Goal: Task Accomplishment & Management: Use online tool/utility

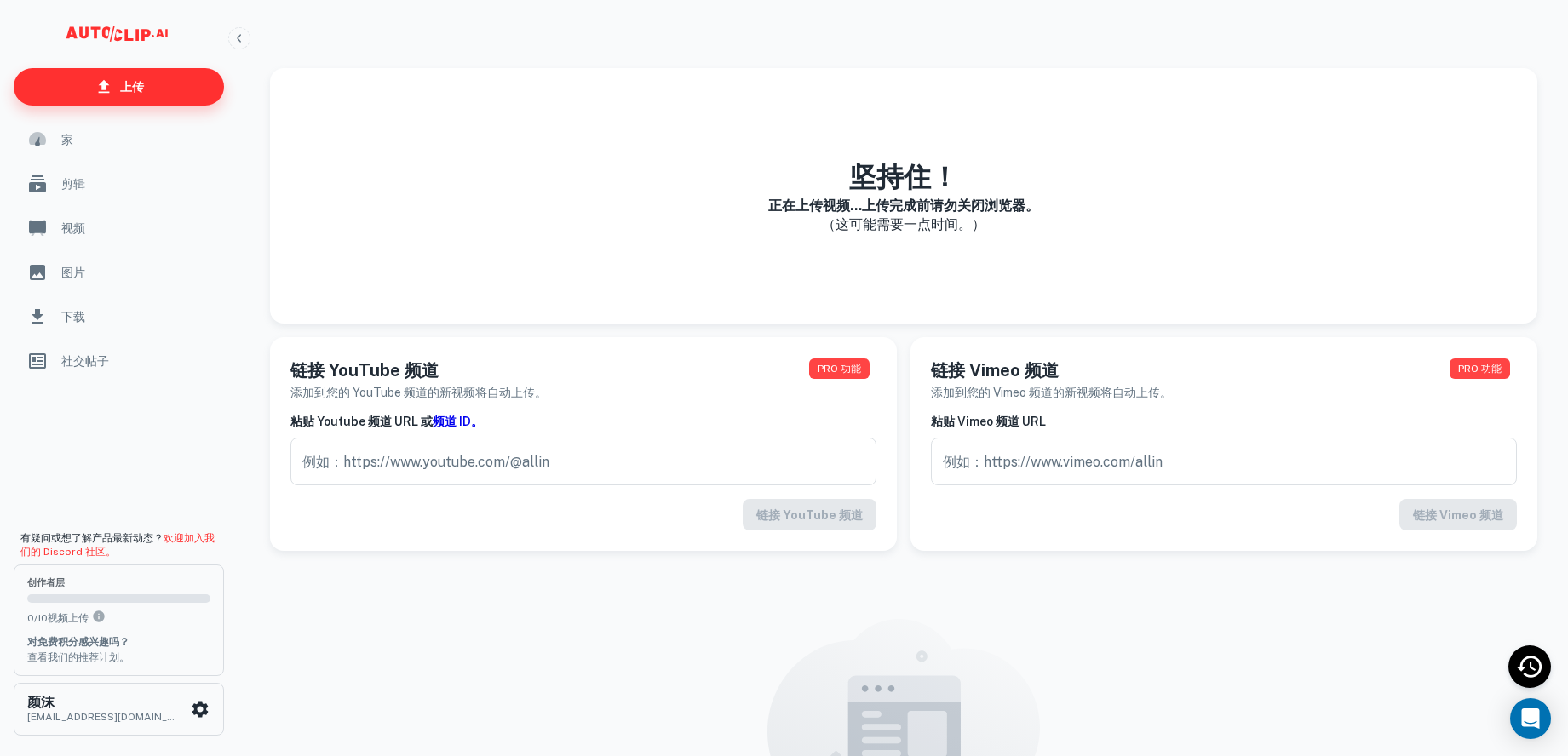
click at [137, 85] on font "上传" at bounding box center [133, 86] width 24 height 14
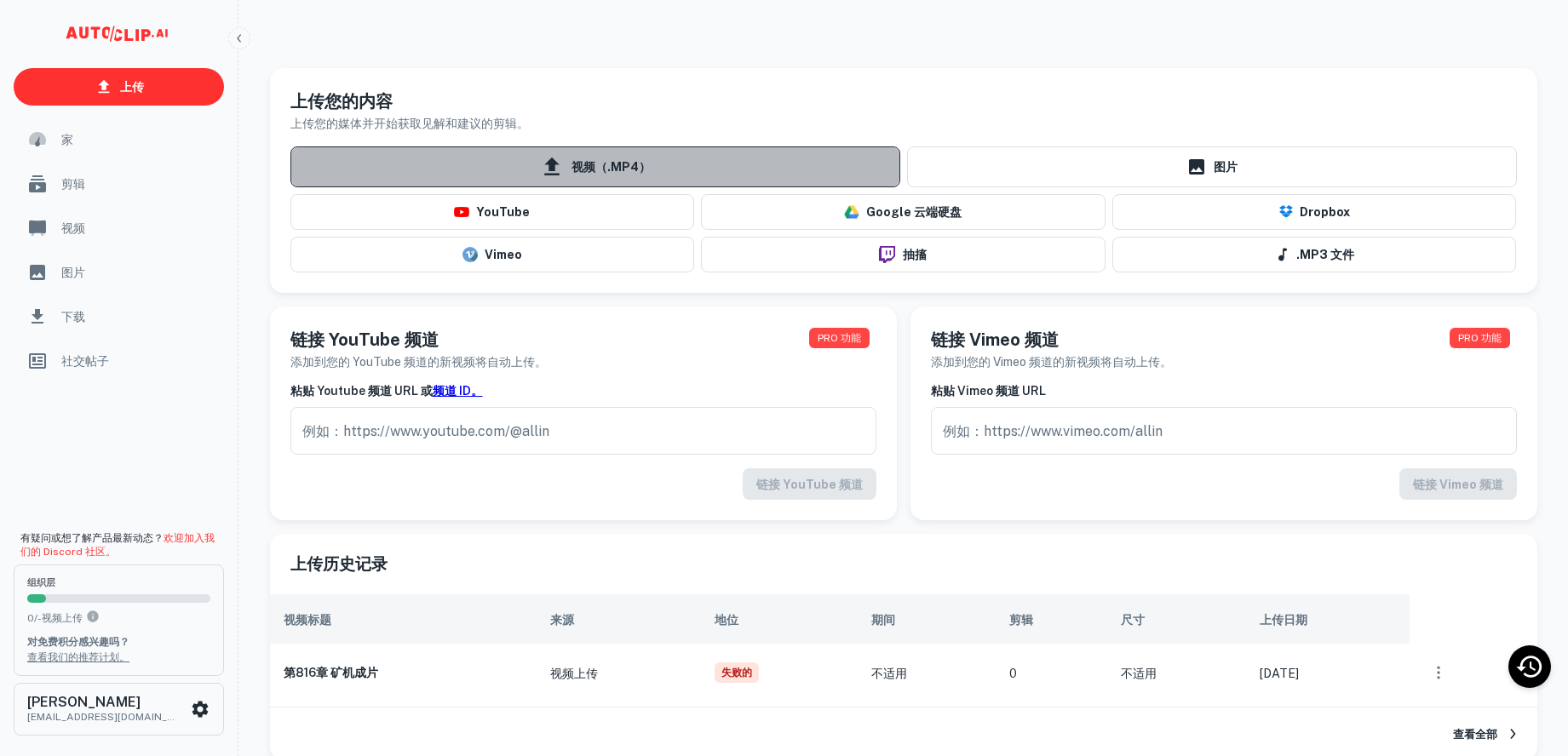
click at [601, 174] on font "视频（.MP4）" at bounding box center [611, 168] width 79 height 14
click at [0, 0] on input "视频（.MP4）" at bounding box center [0, 0] width 0 height 0
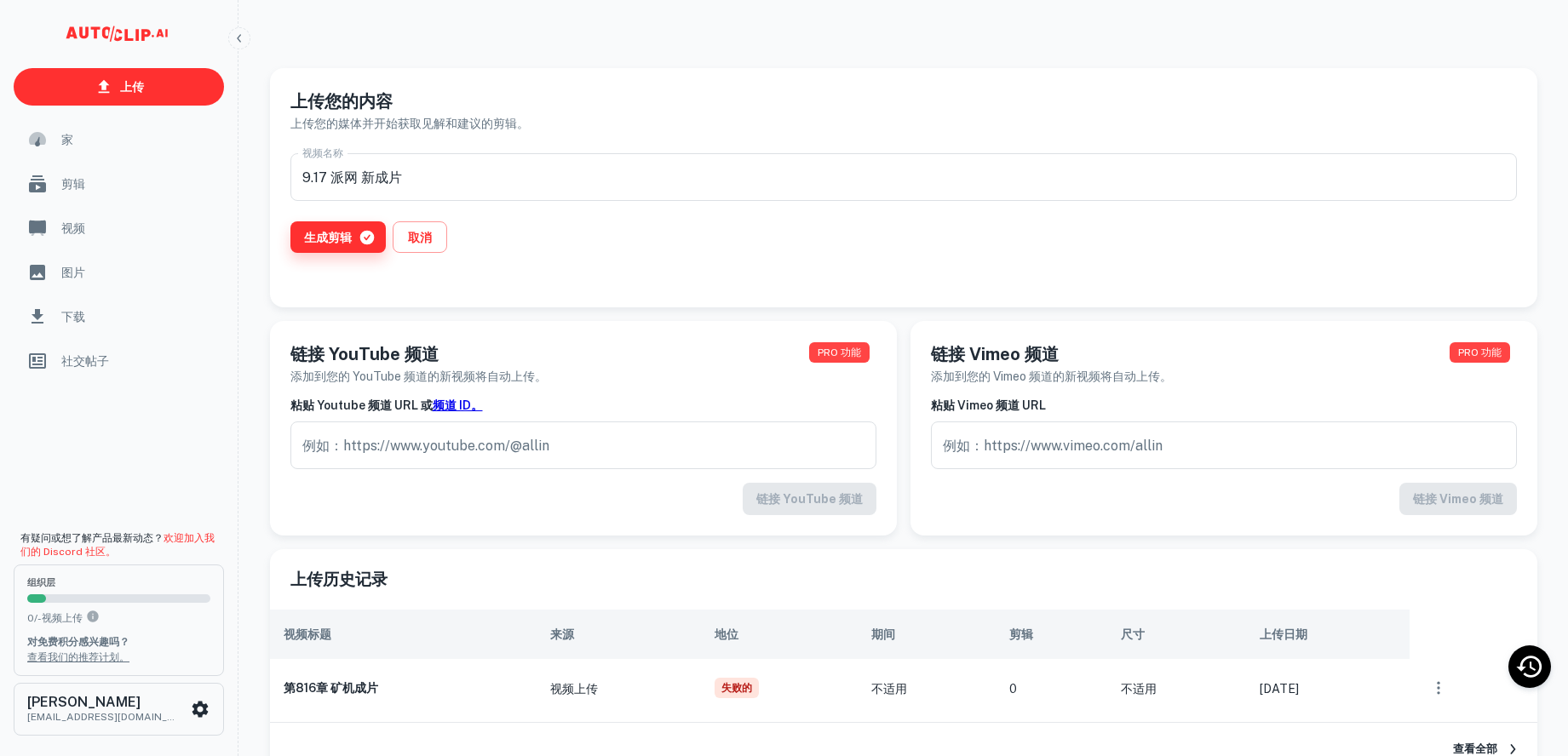
click at [348, 245] on font "生成剪辑" at bounding box center [327, 237] width 47 height 14
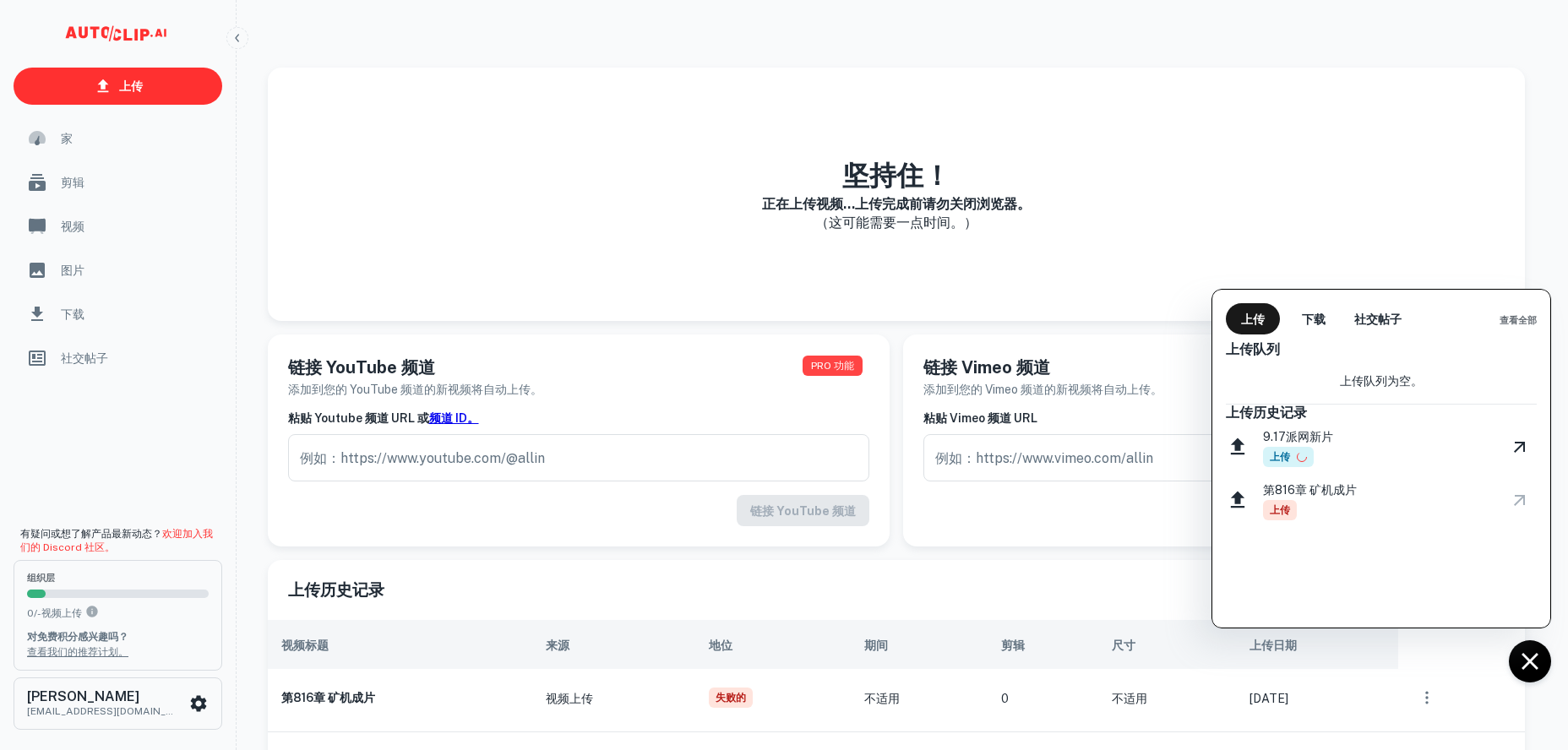
click at [1049, 475] on div at bounding box center [784, 375] width 1568 height 750
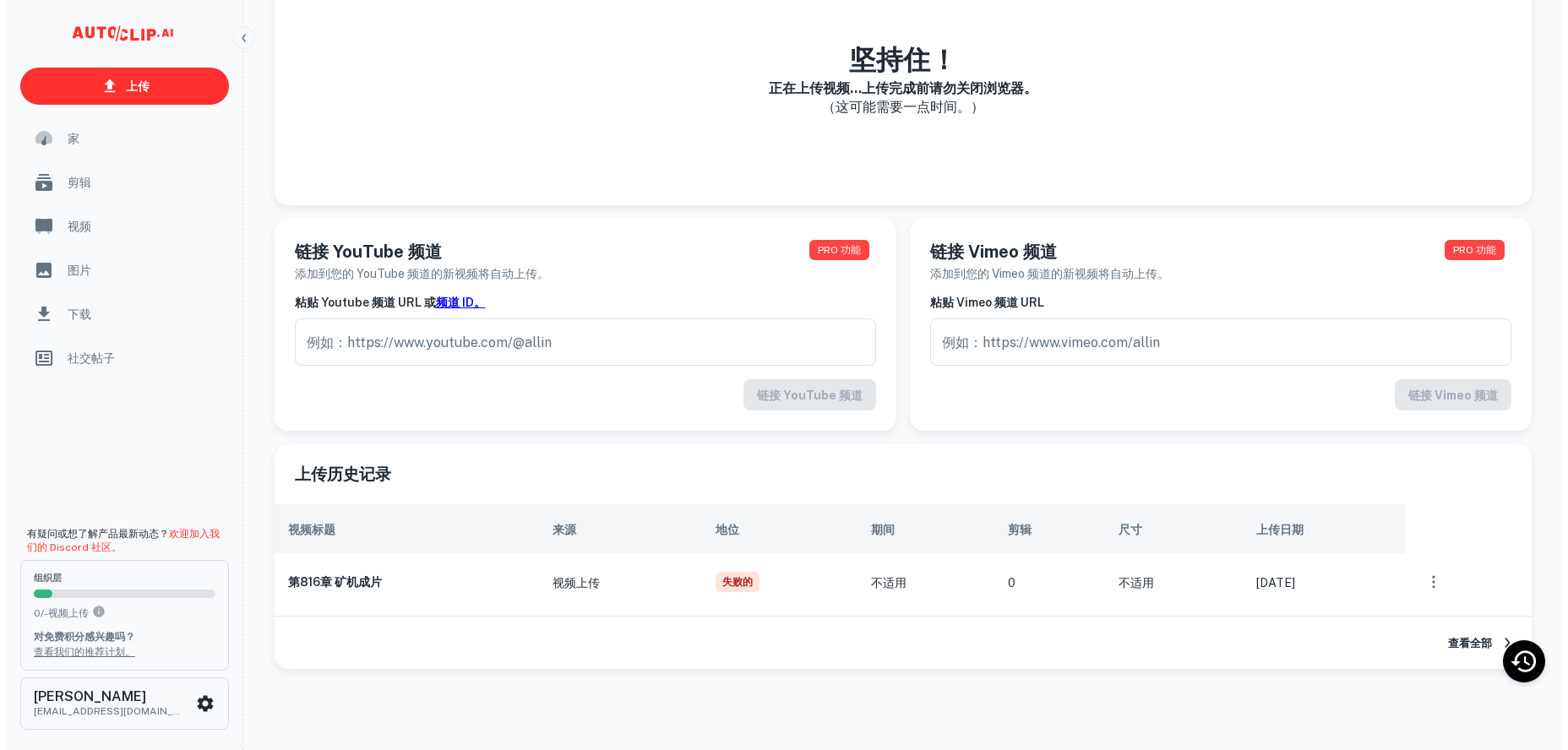
scroll to position [152, 0]
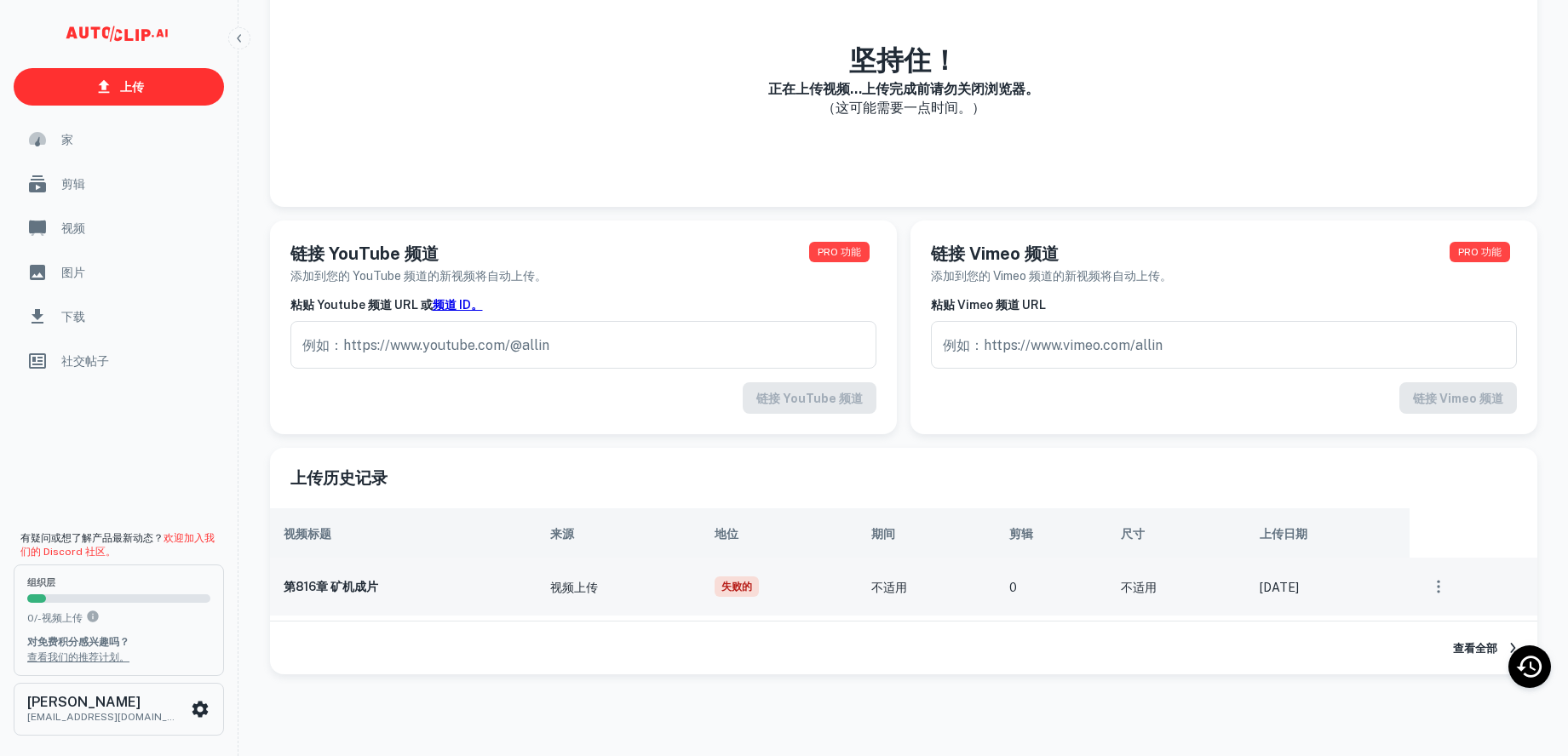
click at [1447, 595] on icon "可滚动内容" at bounding box center [1438, 586] width 17 height 17
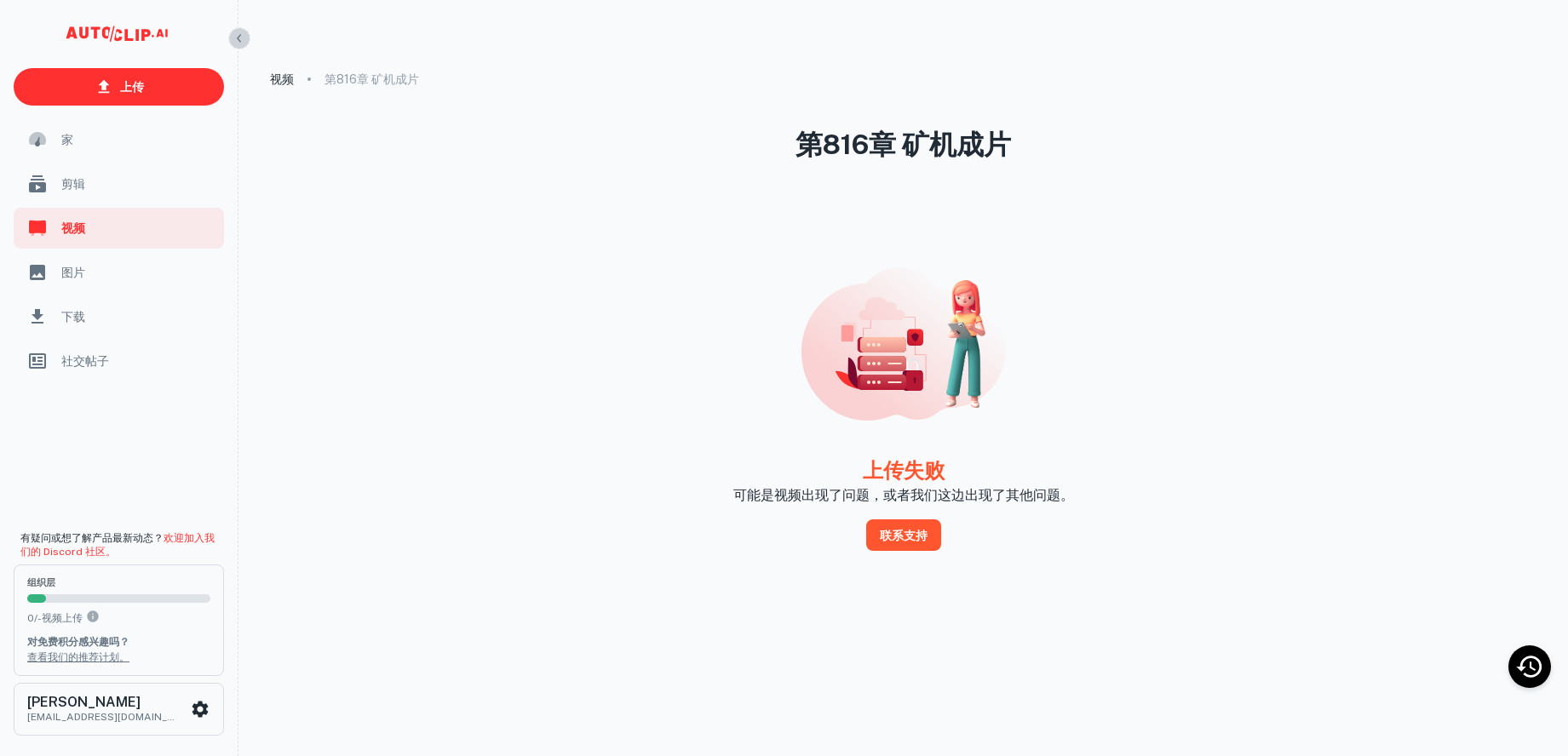
click at [237, 40] on icon "button" at bounding box center [239, 38] width 14 height 14
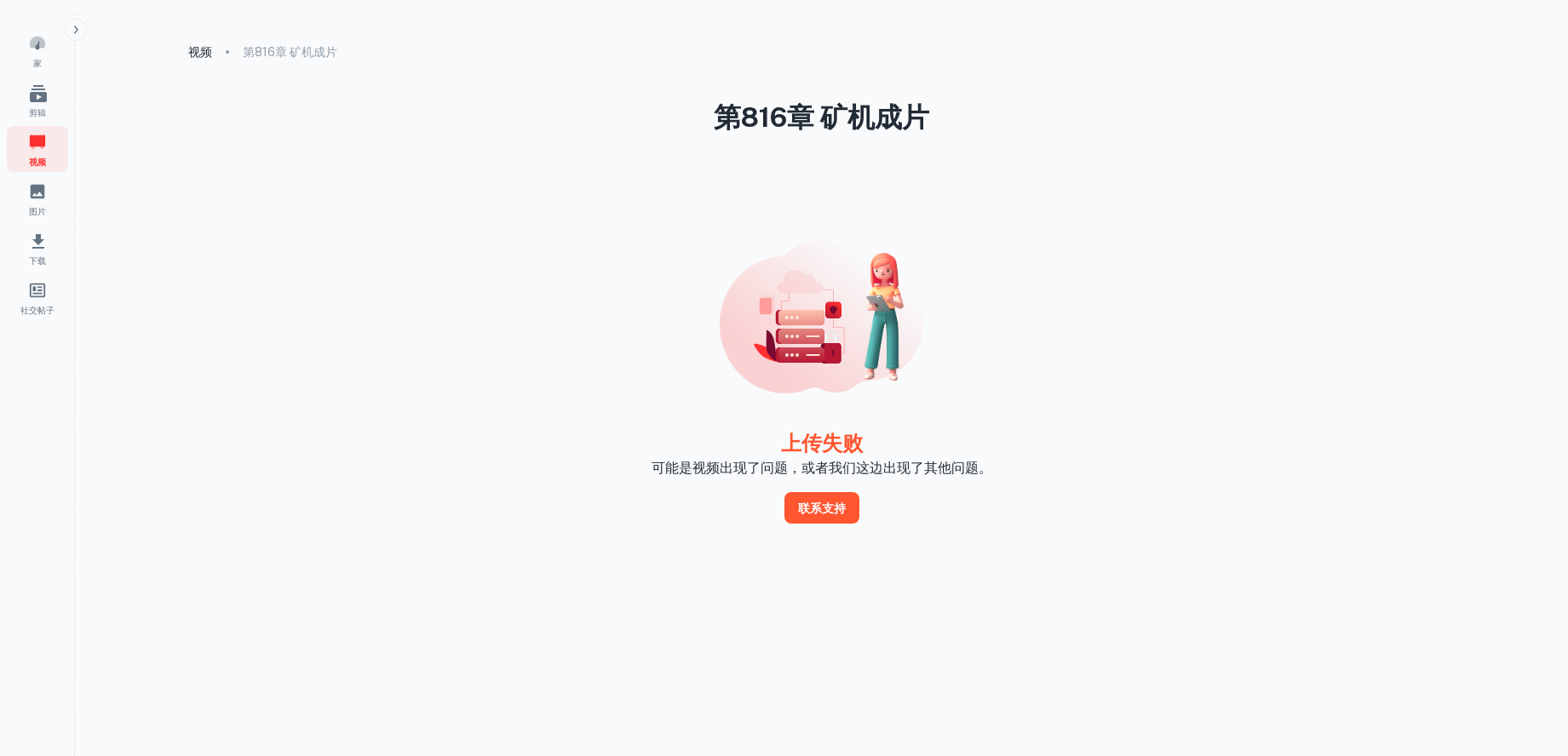
click at [79, 28] on icon "button" at bounding box center [75, 30] width 14 height 14
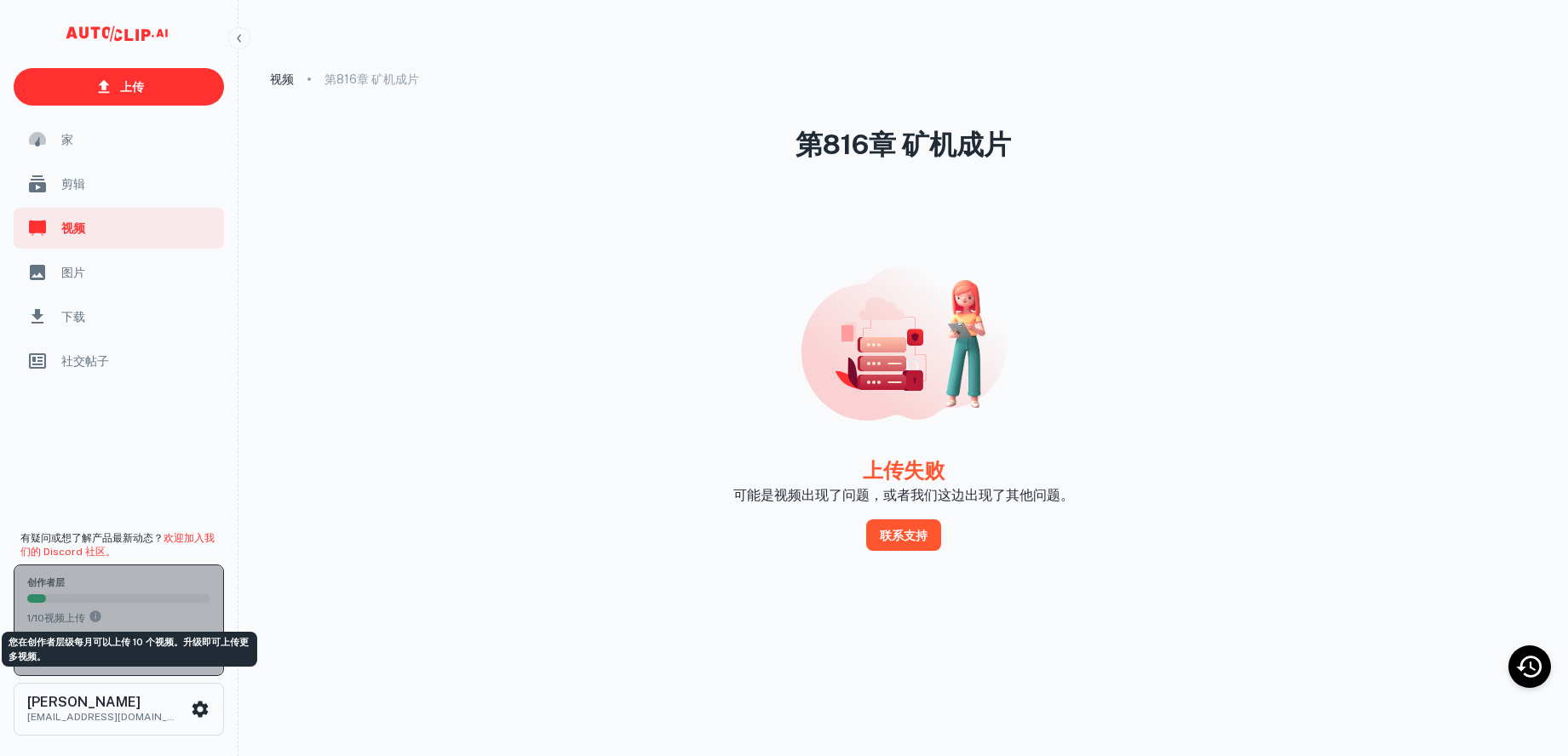
click at [100, 613] on icon "您在创作者层级每月可以上传 10 个视频。升级即可上传更多视频。" at bounding box center [95, 616] width 11 height 11
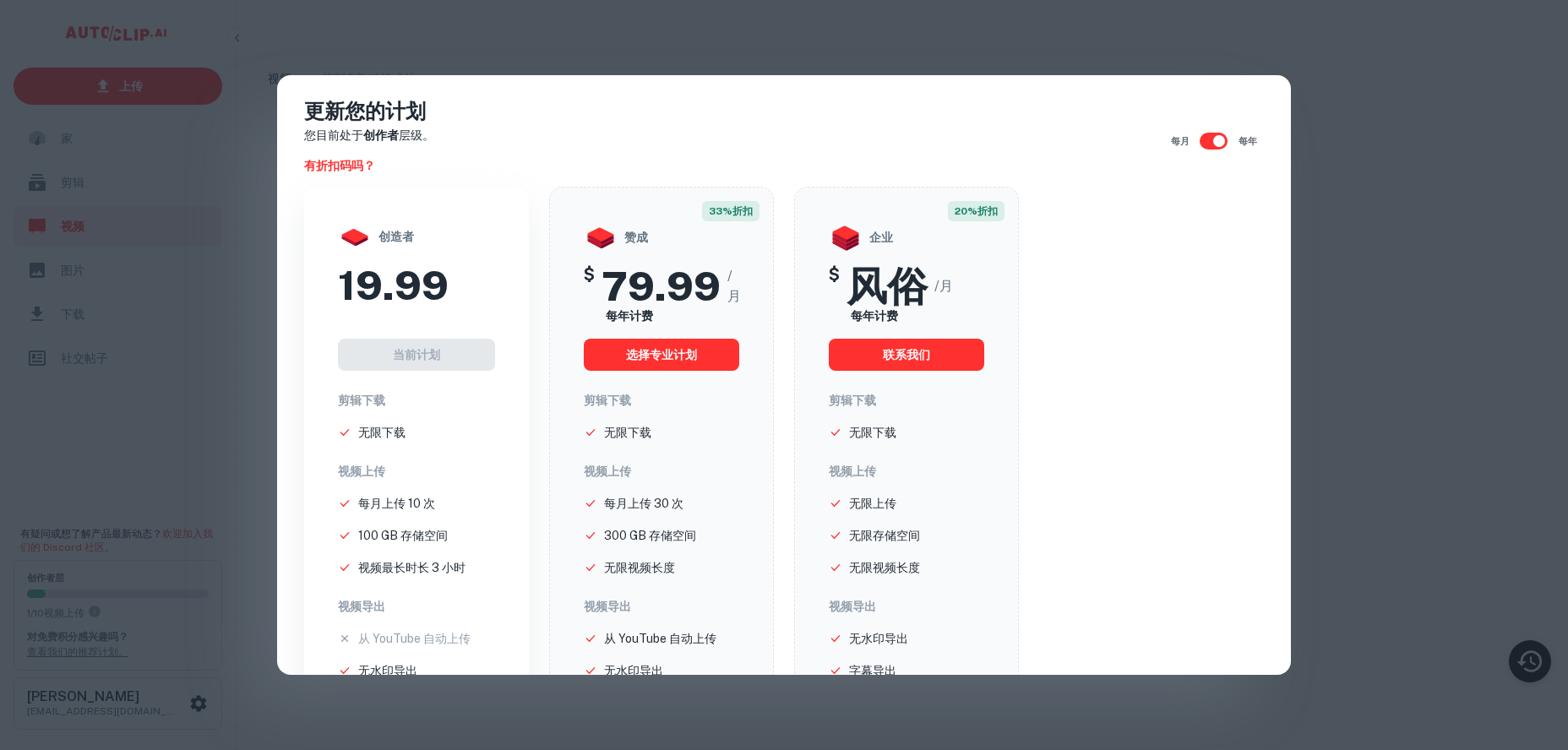
click at [1360, 182] on div "更新您的计划 您目前处于 创作者 层级。 有折扣码吗？ 每月 每年 创造者 19.99 当前计划 剪辑下载 无限下载 视频上传 每月上传 10 次 100 G…" at bounding box center [784, 375] width 1568 height 750
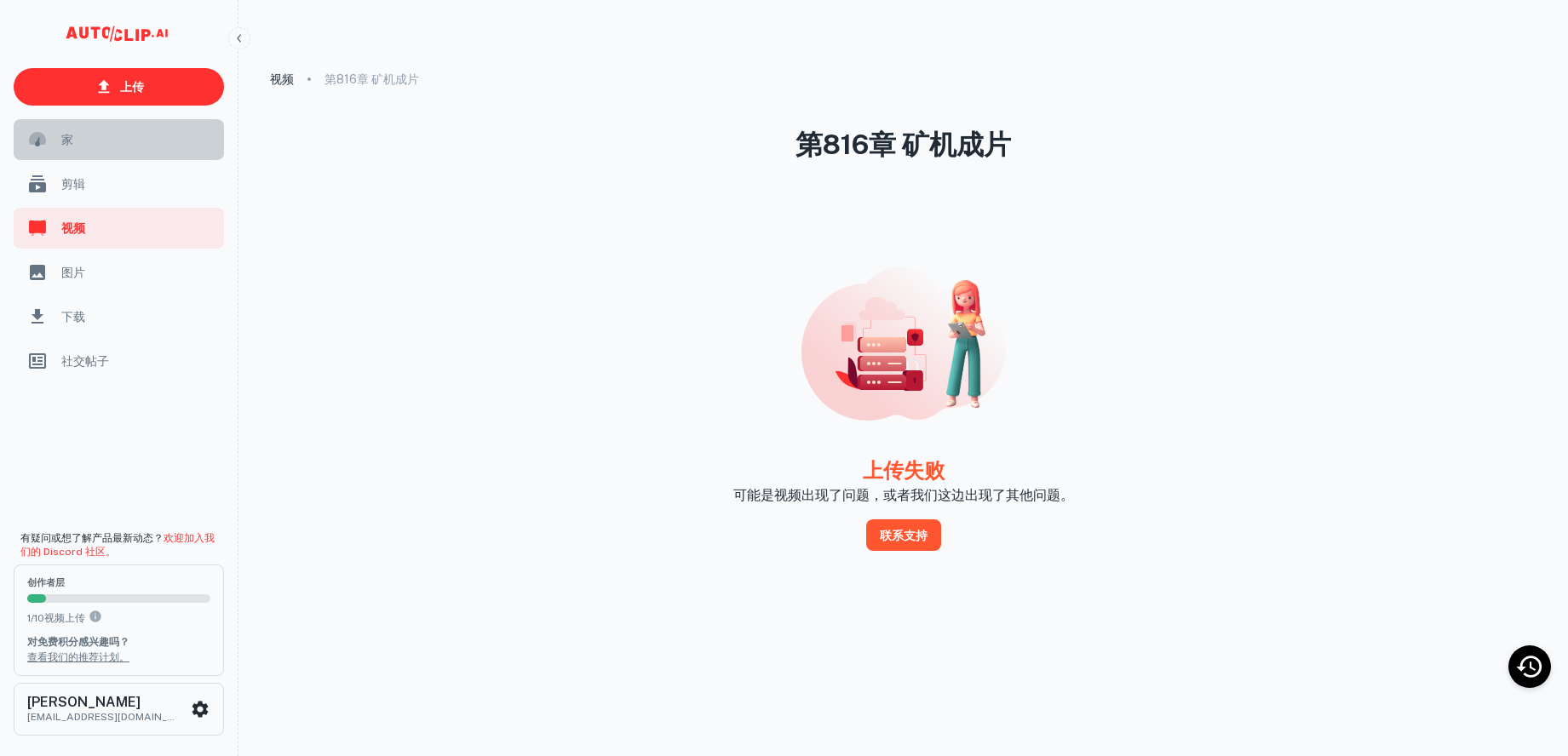
click at [90, 145] on span "家" at bounding box center [137, 140] width 153 height 19
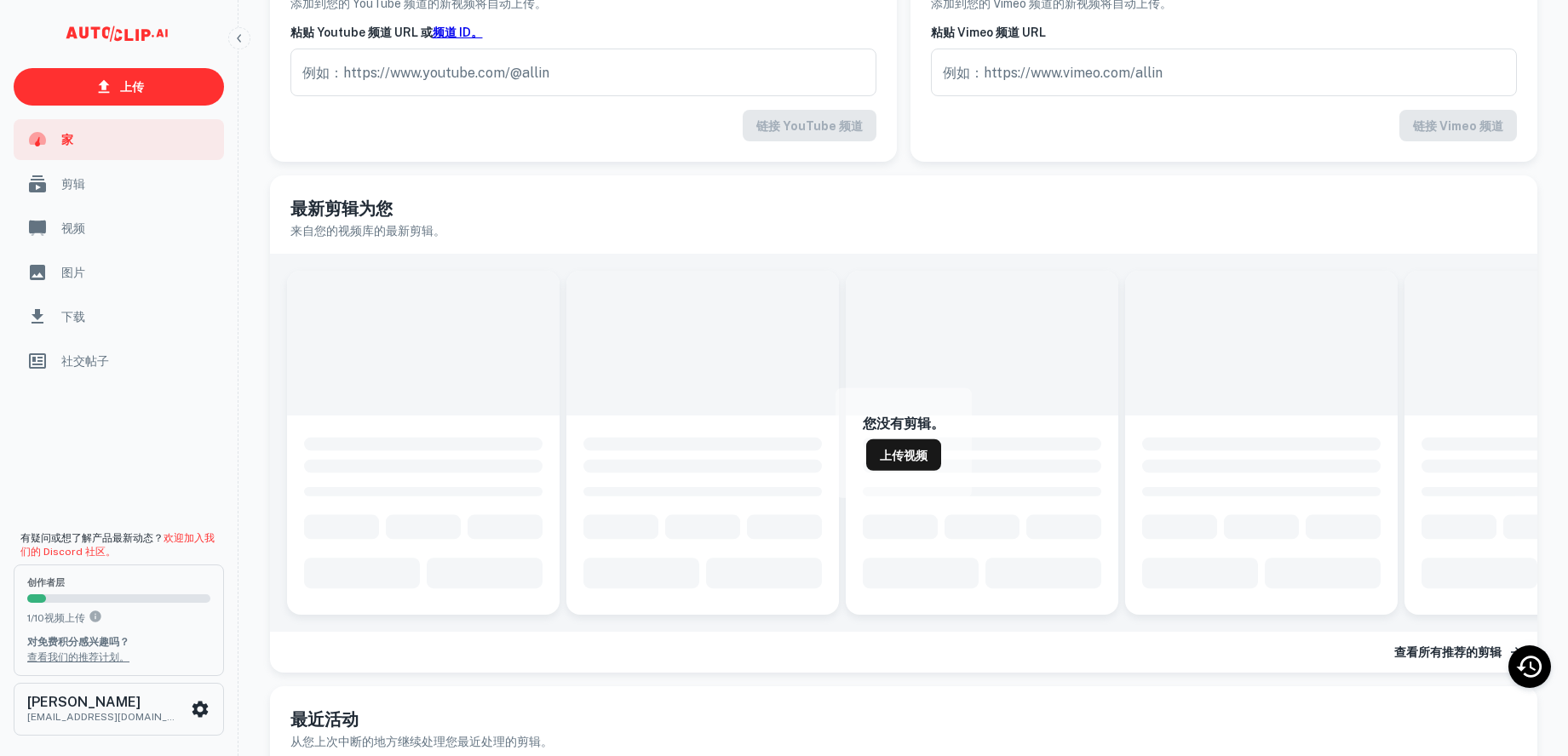
scroll to position [348, 0]
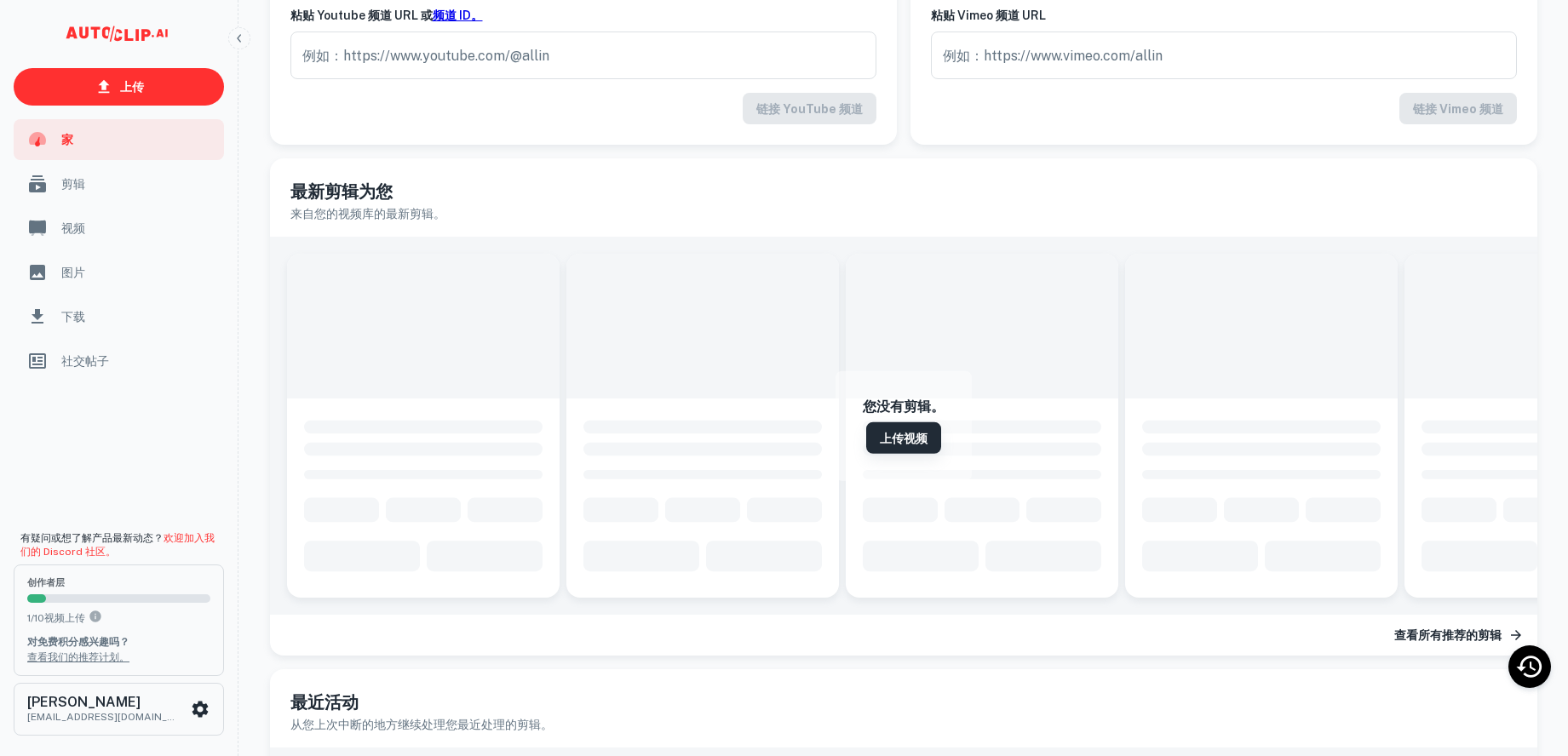
click at [880, 446] on font "上传视频" at bounding box center [903, 438] width 47 height 14
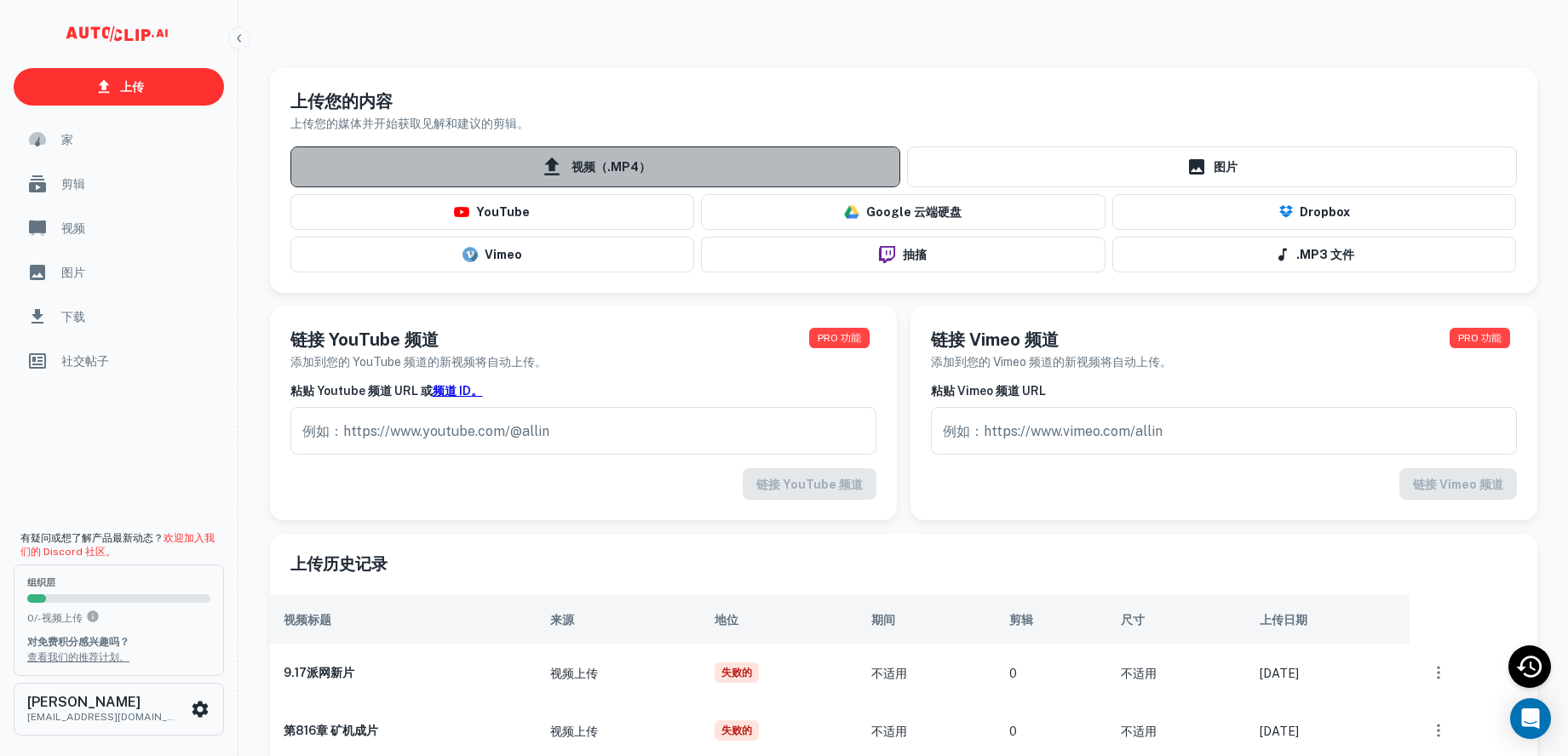
click at [584, 174] on font "视频（.MP4）" at bounding box center [611, 168] width 79 height 14
click at [0, 0] on input "视频（.MP4）" at bounding box center [0, 0] width 0 height 0
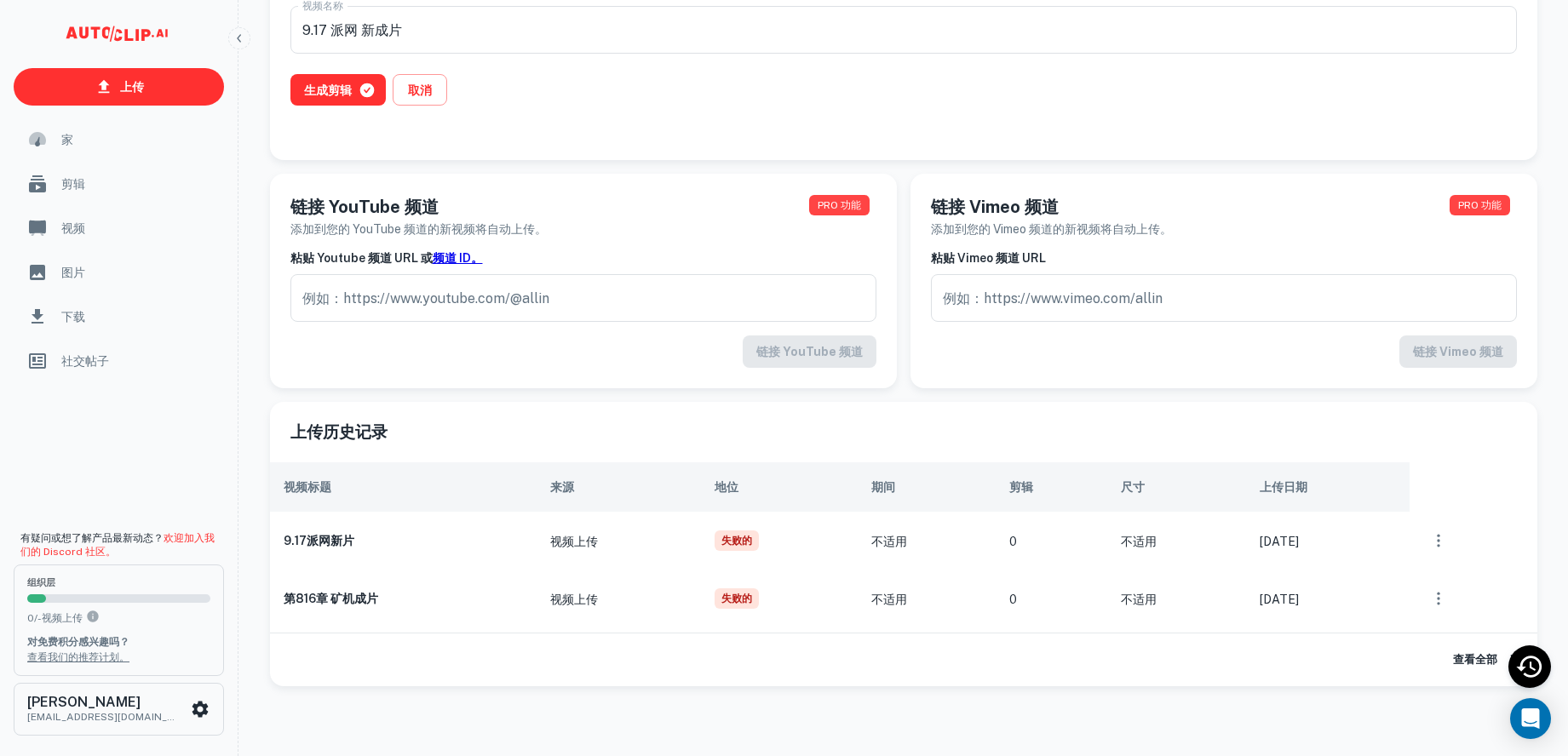
scroll to position [148, 0]
click at [1120, 494] on font "尺寸" at bounding box center [1132, 486] width 24 height 14
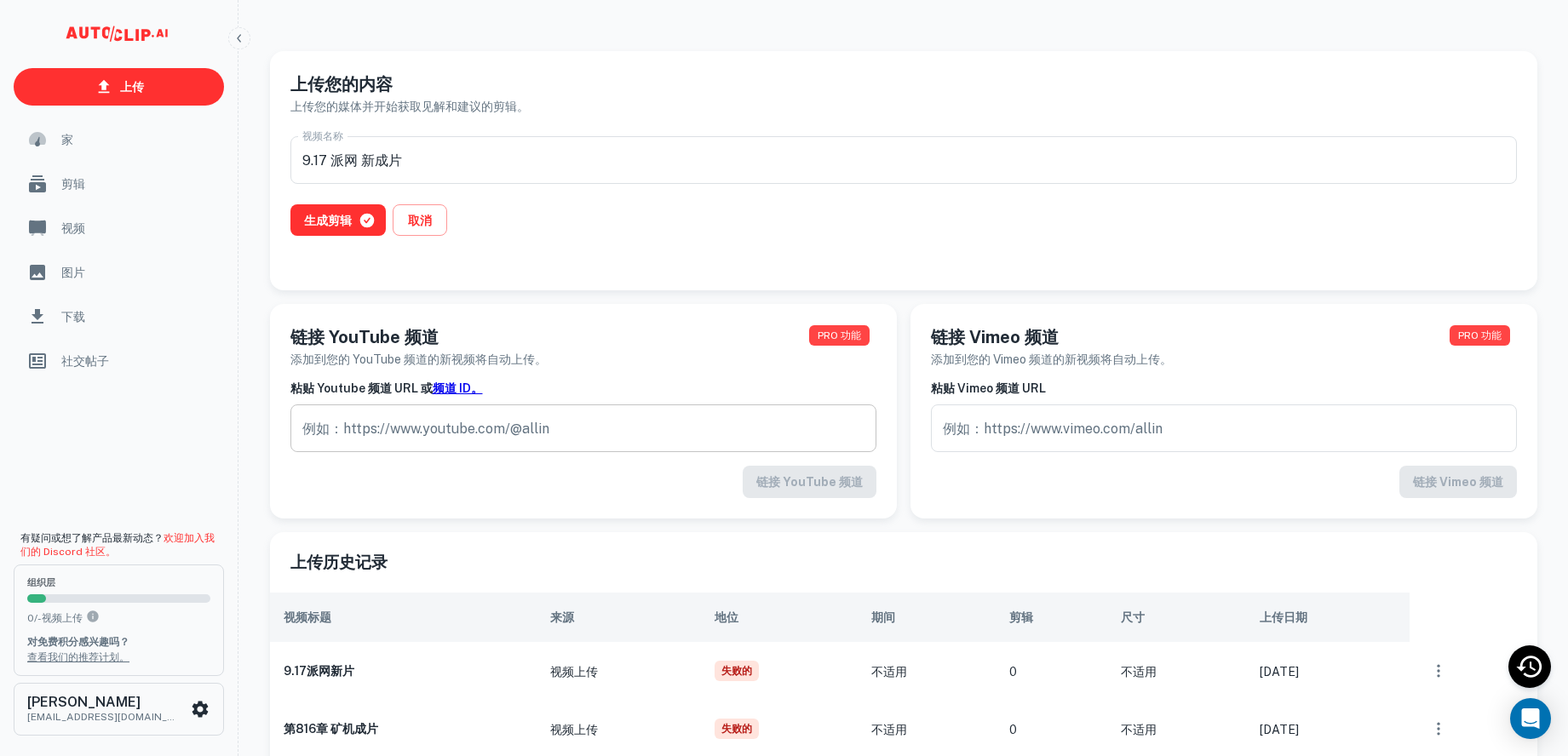
scroll to position [0, 0]
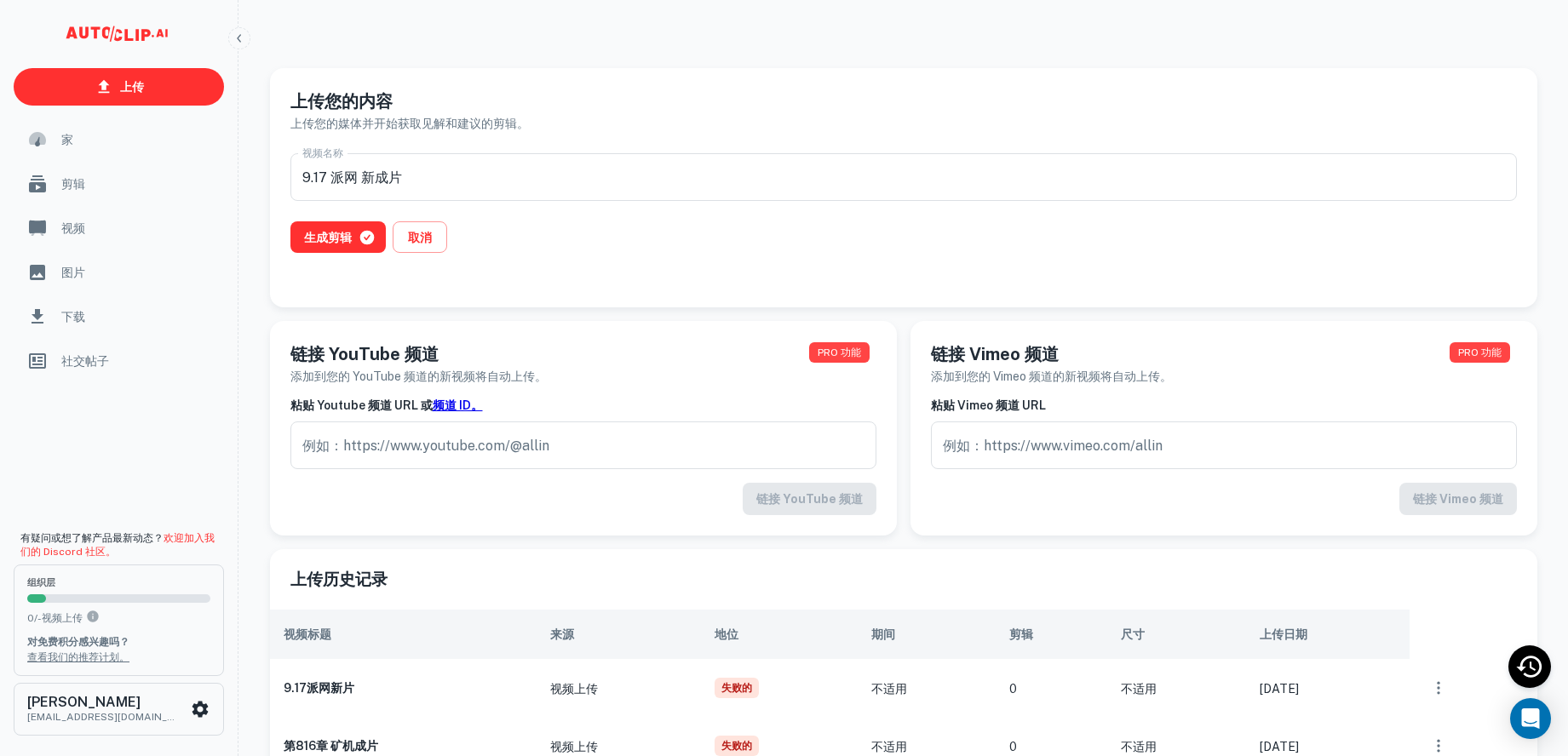
click at [78, 138] on span "家" at bounding box center [137, 140] width 153 height 19
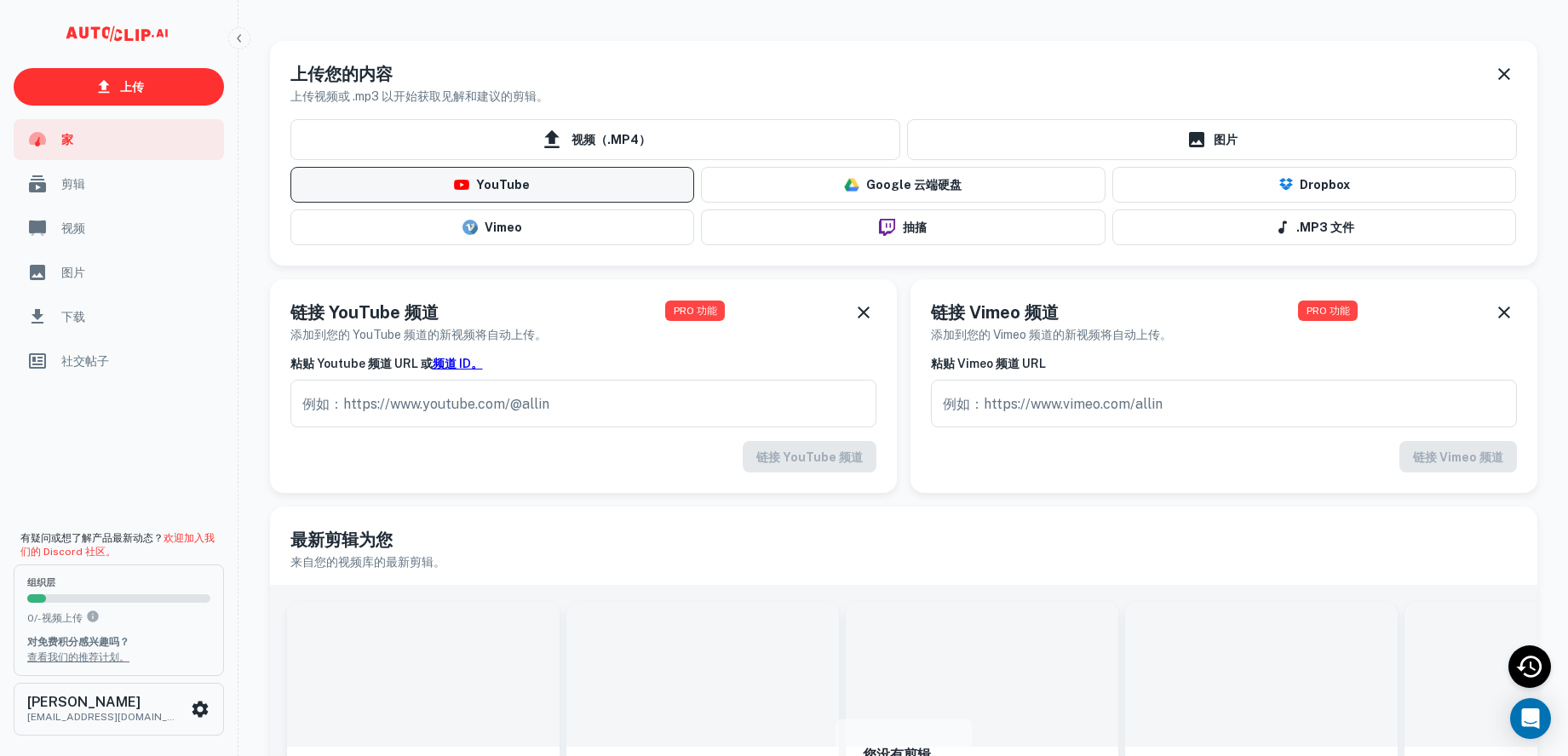
click at [507, 193] on font "YouTube" at bounding box center [503, 185] width 54 height 14
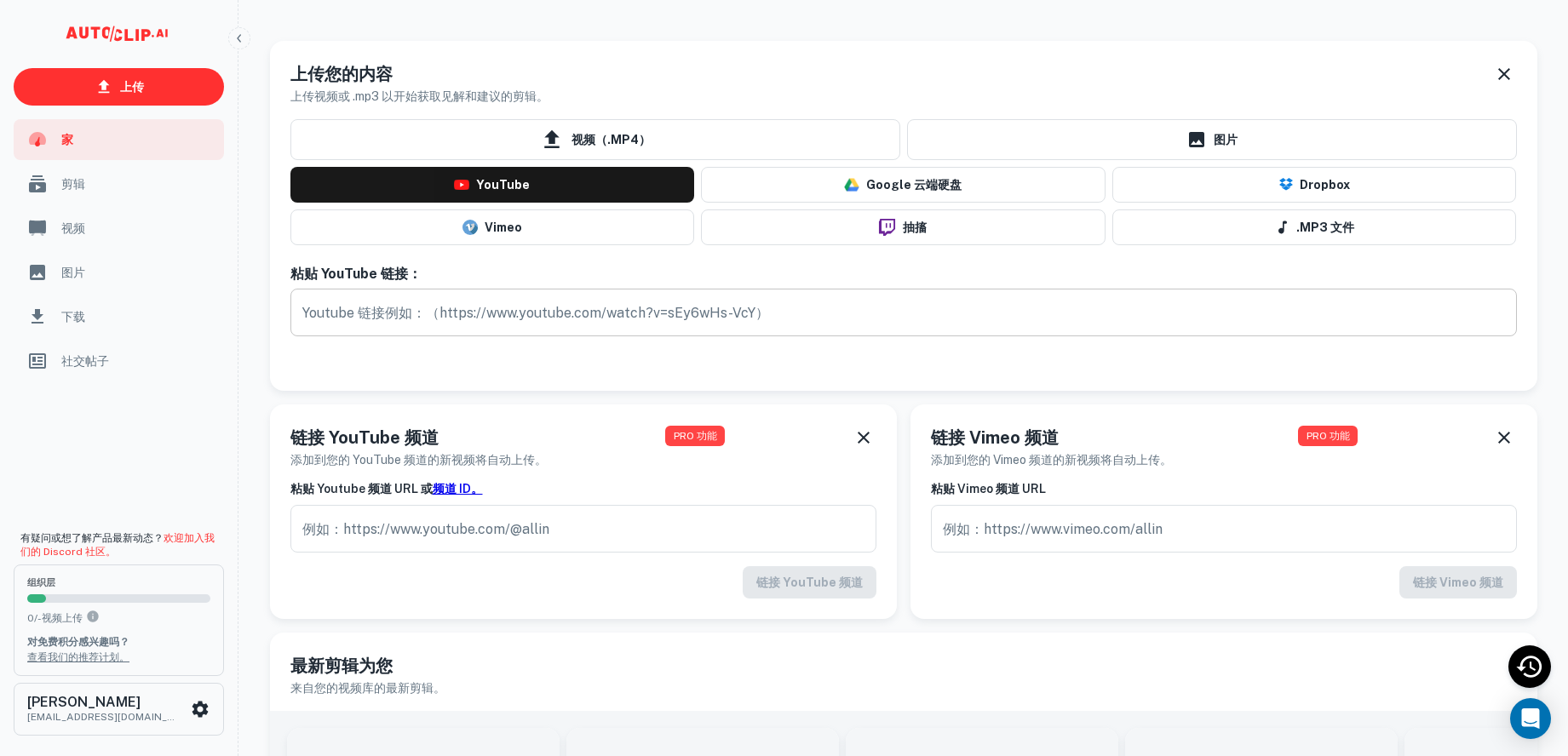
click at [468, 329] on input "text" at bounding box center [903, 312] width 1226 height 47
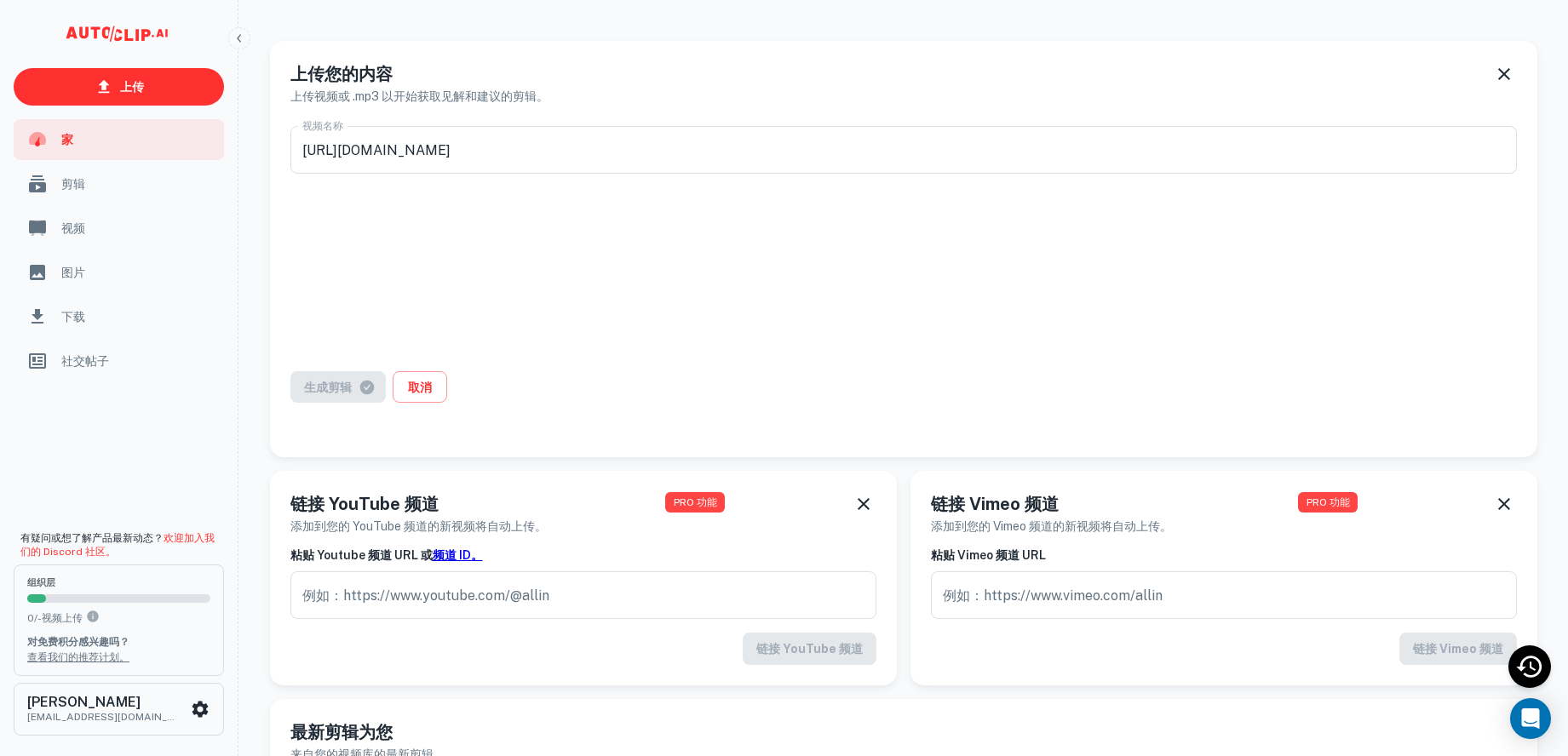
click at [384, 410] on div "生成剪辑 取消" at bounding box center [903, 397] width 1226 height 52
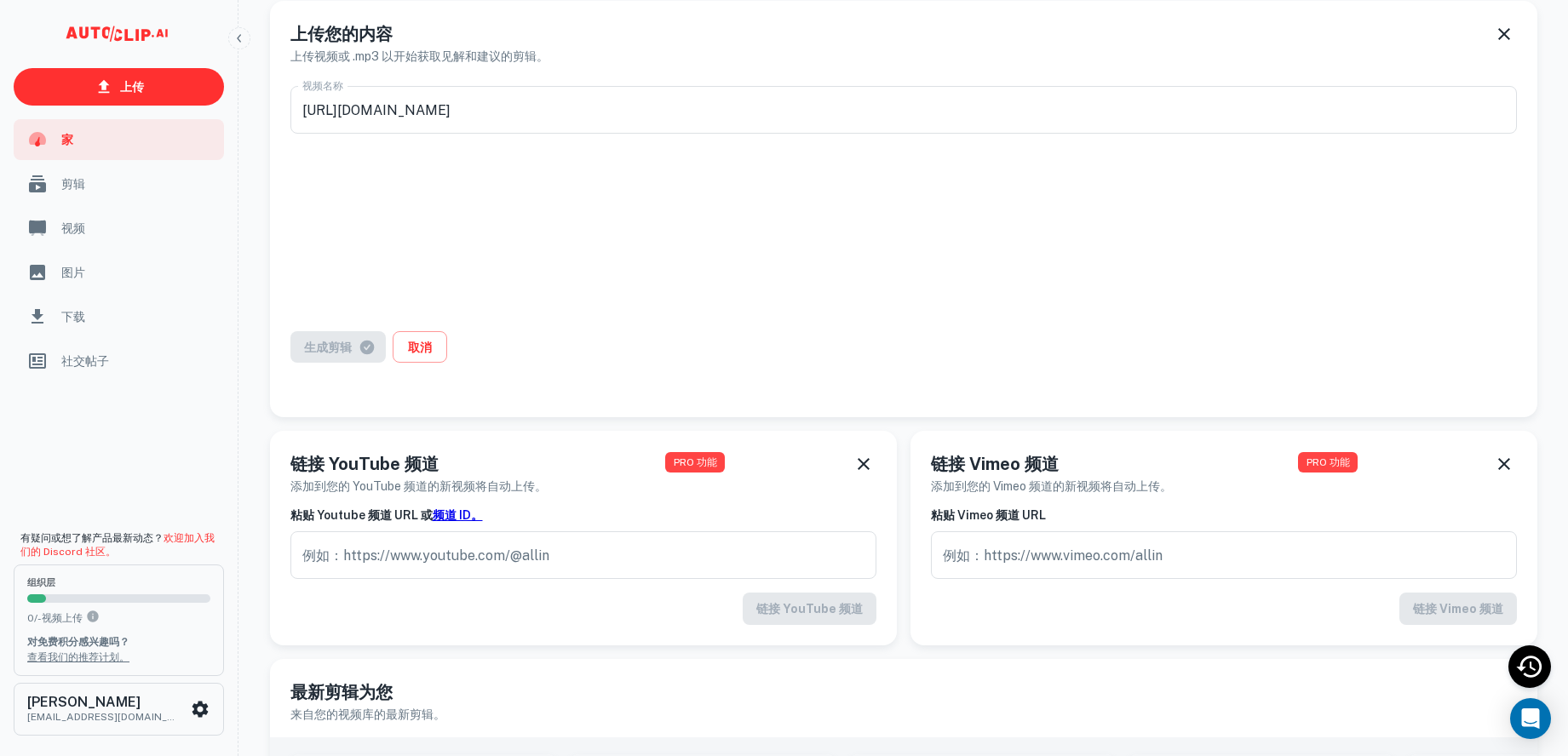
scroll to position [38, 0]
click at [367, 365] on div "生成剪辑 取消" at bounding box center [903, 359] width 1226 height 52
click at [432, 356] on font "取消" at bounding box center [420, 348] width 24 height 14
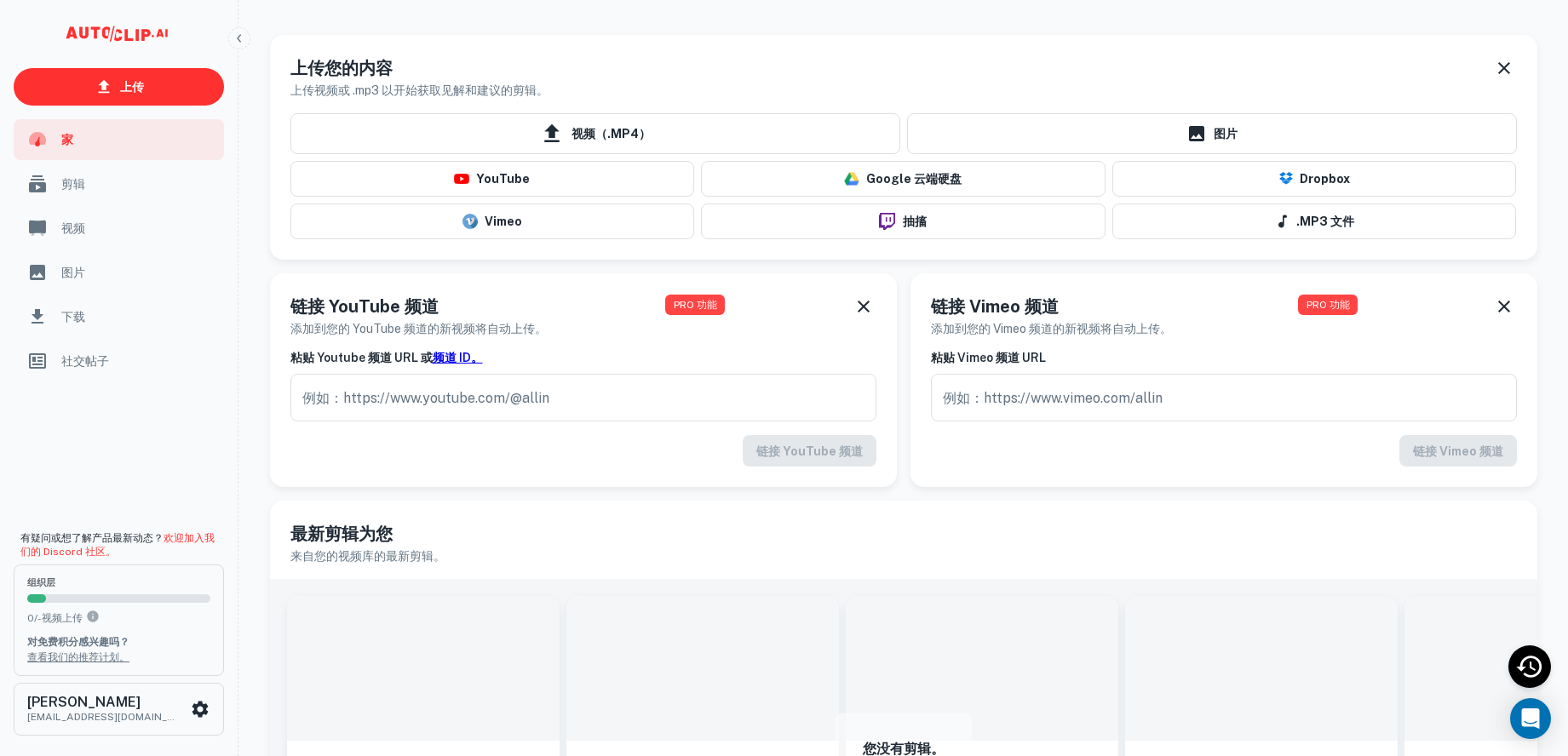
scroll to position [4, 0]
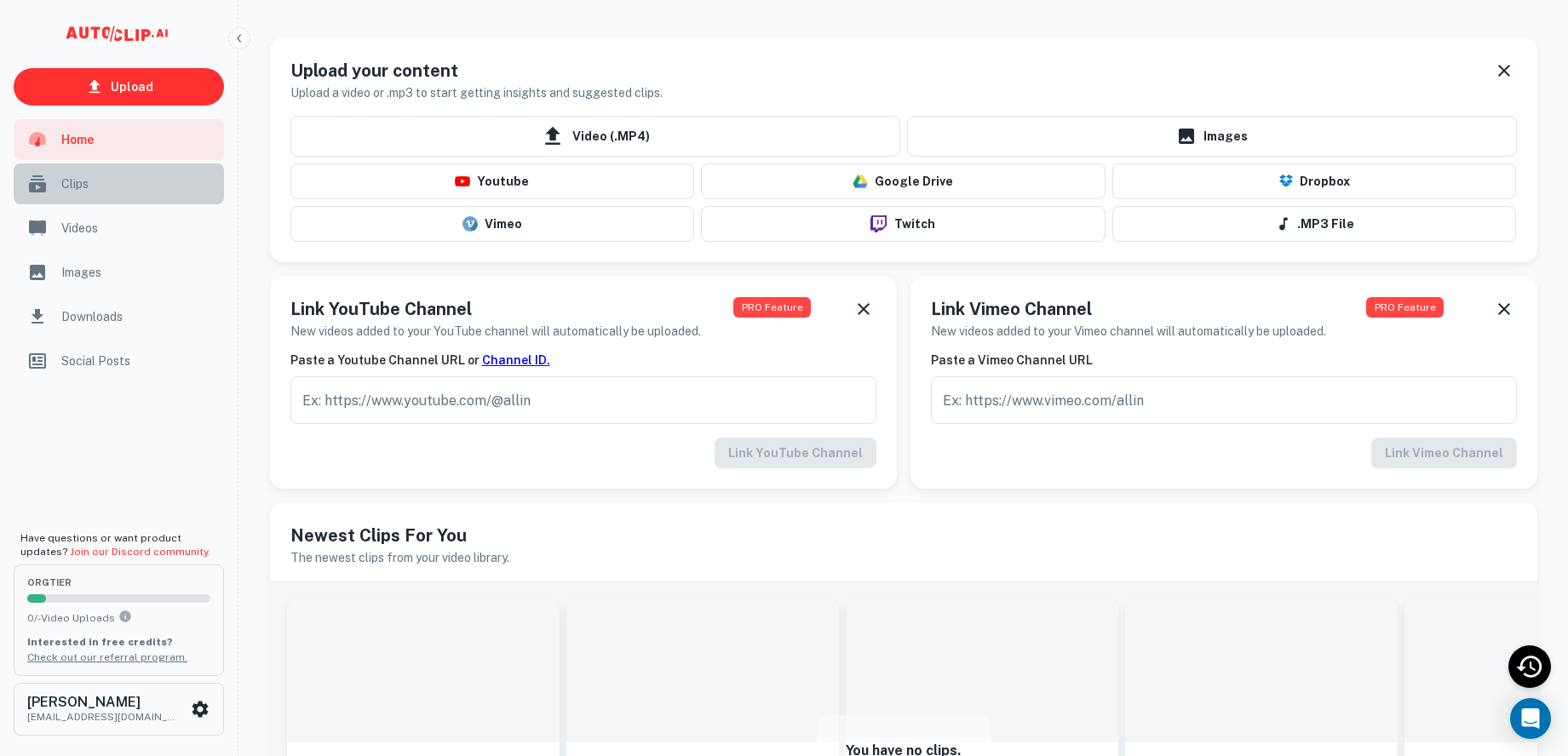
click at [157, 184] on span "Clips" at bounding box center [137, 183] width 153 height 19
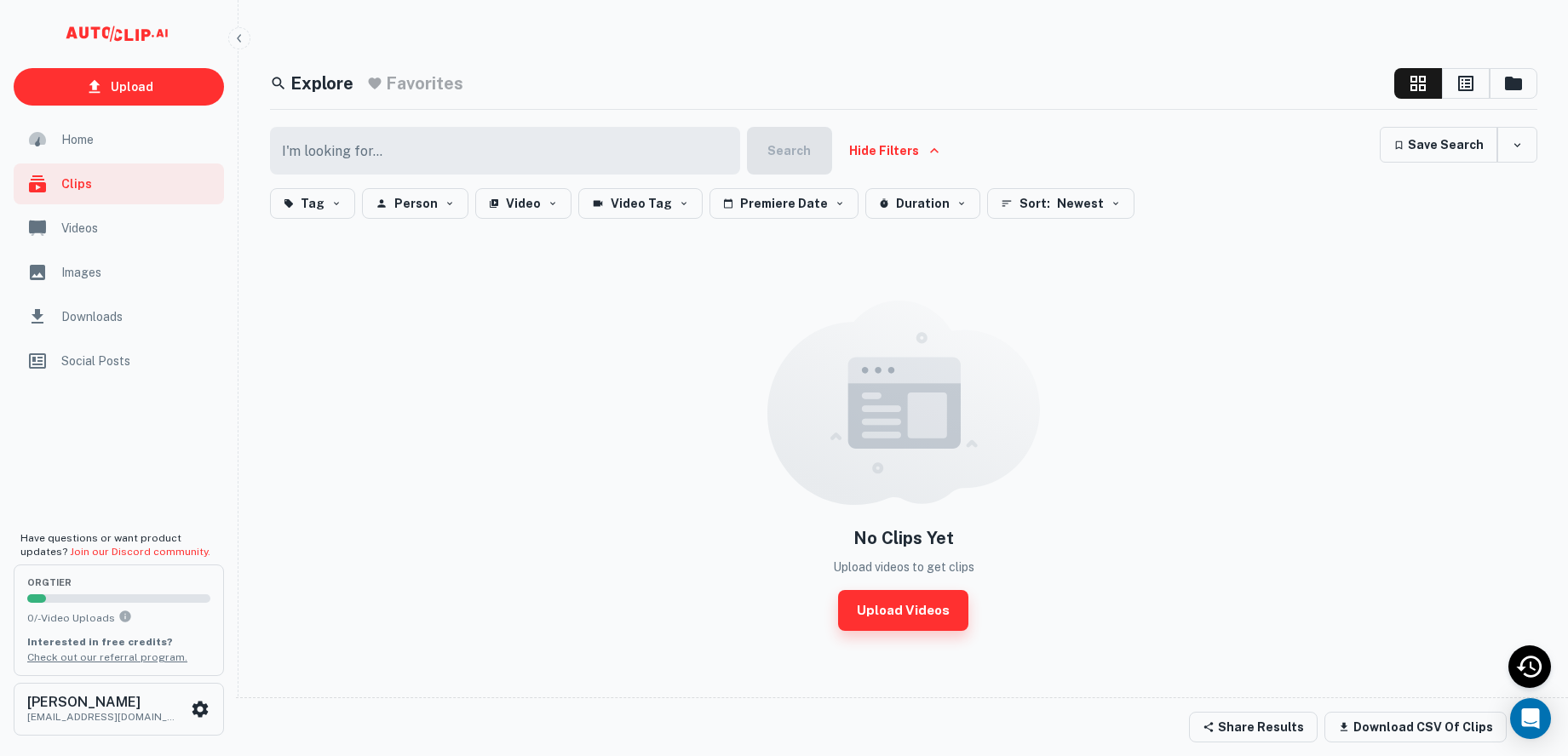
click at [910, 631] on link "Upload Videos" at bounding box center [903, 611] width 131 height 41
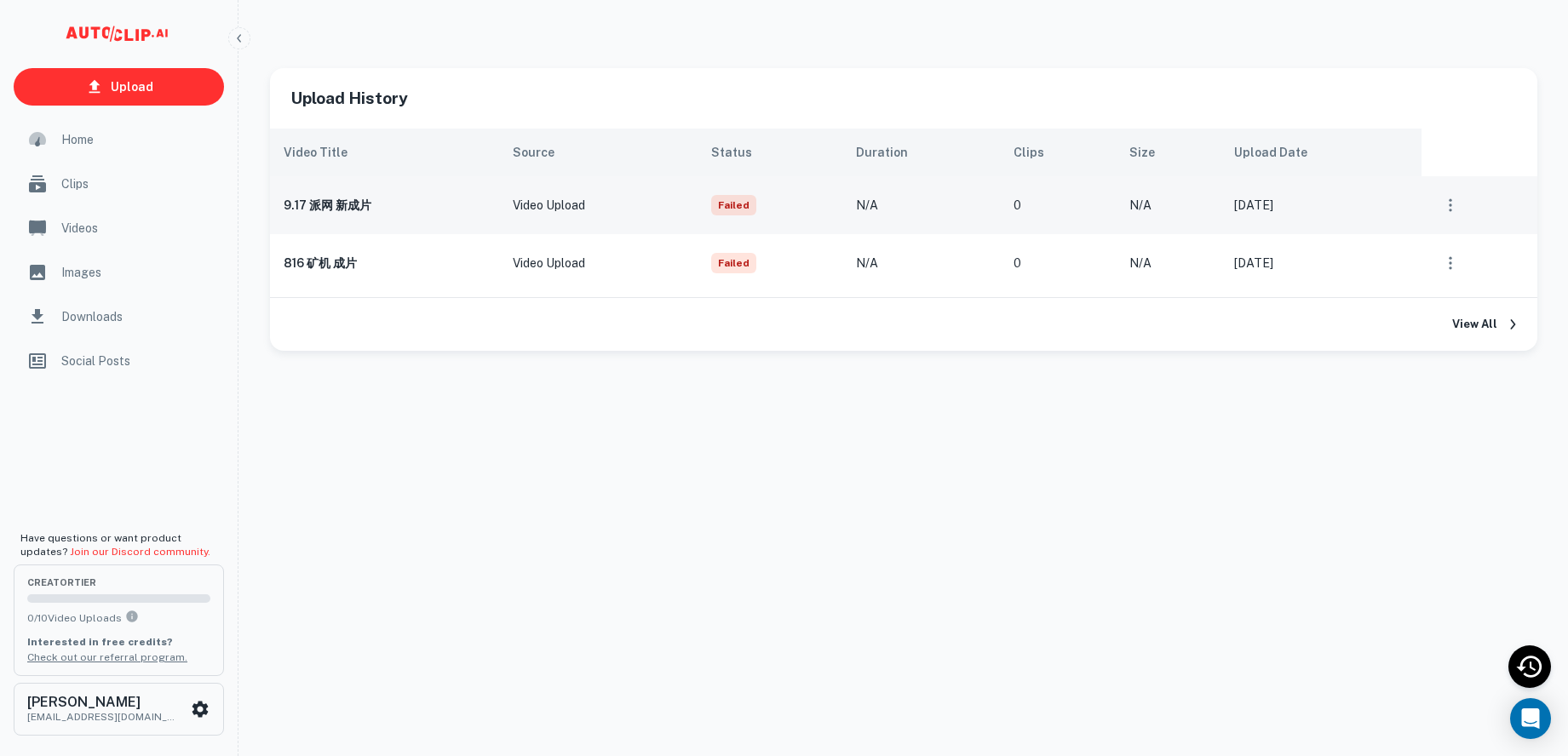
click at [1459, 214] on icon "scrollable content" at bounding box center [1450, 205] width 17 height 17
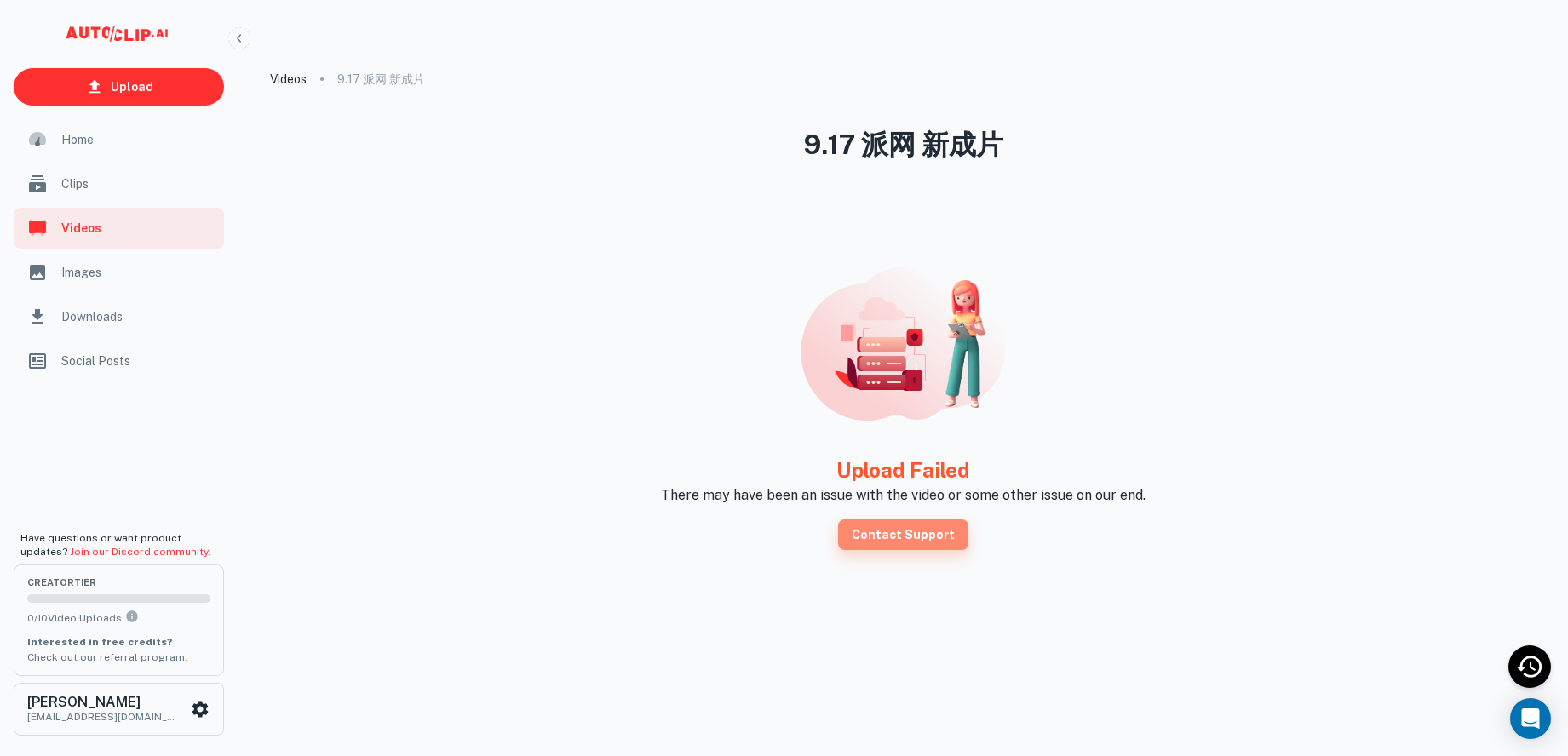
click at [896, 550] on link "Contact Support" at bounding box center [903, 535] width 131 height 31
click at [105, 137] on span "Home" at bounding box center [137, 140] width 153 height 19
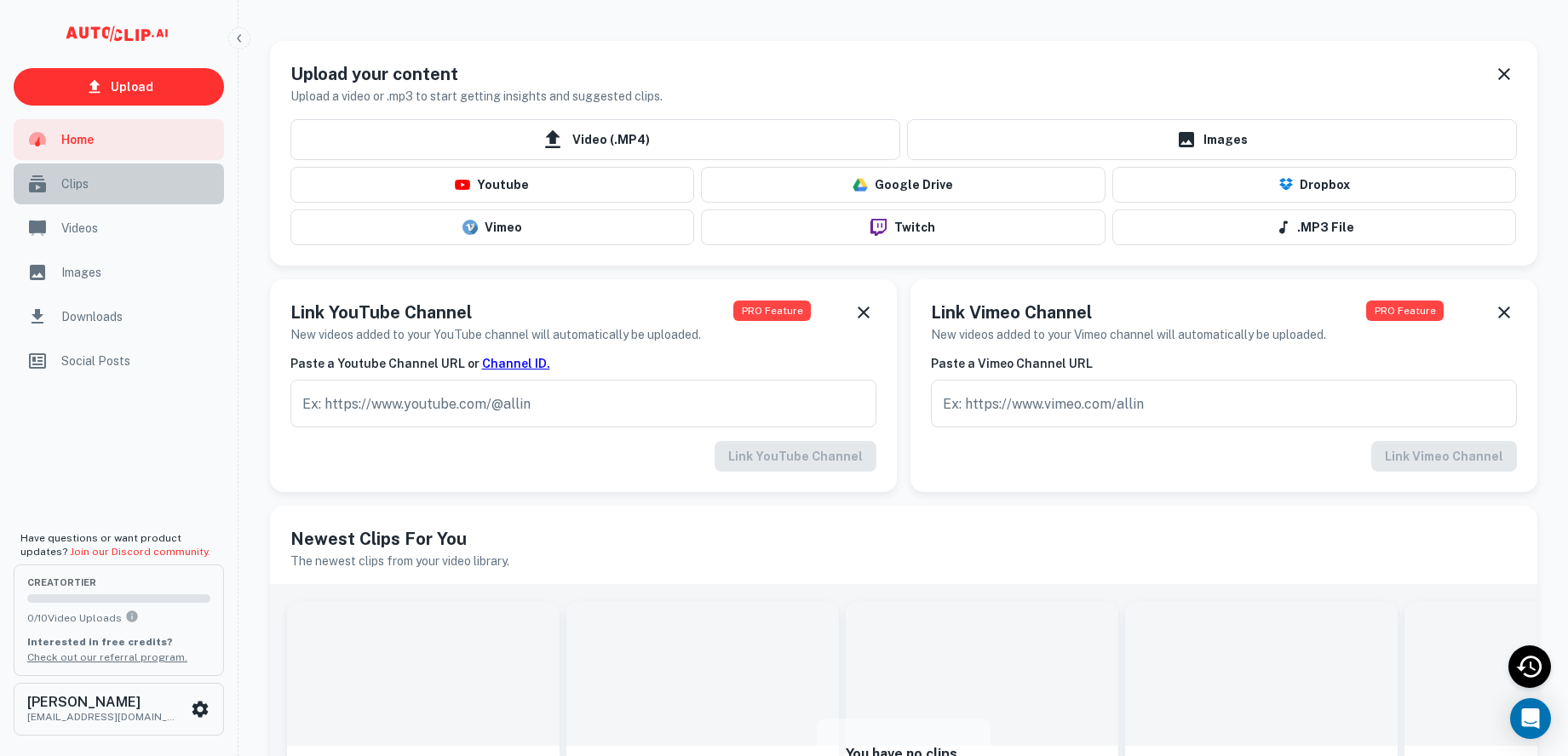
click at [112, 181] on span "Clips" at bounding box center [137, 183] width 153 height 19
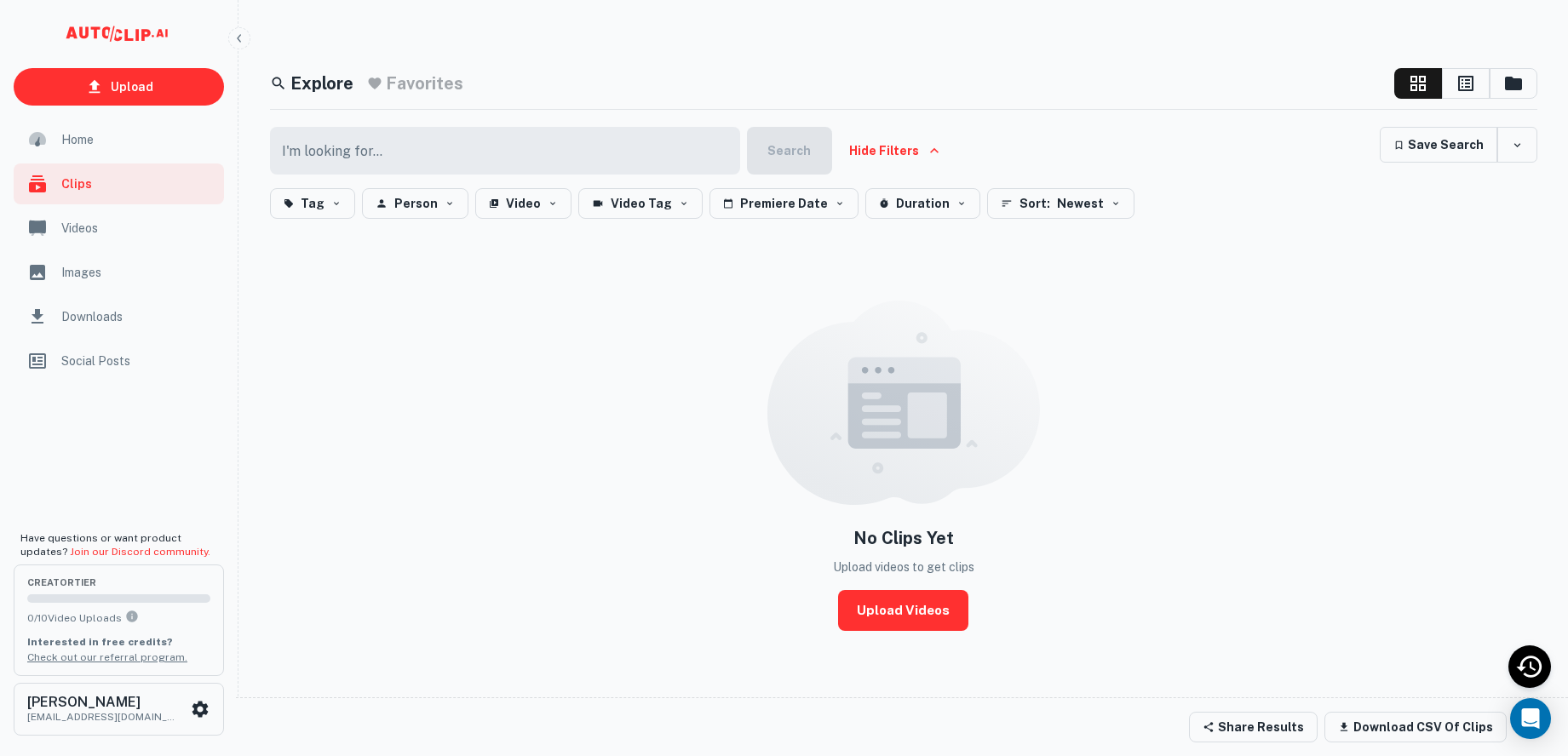
click at [112, 233] on span "Videos" at bounding box center [137, 228] width 153 height 19
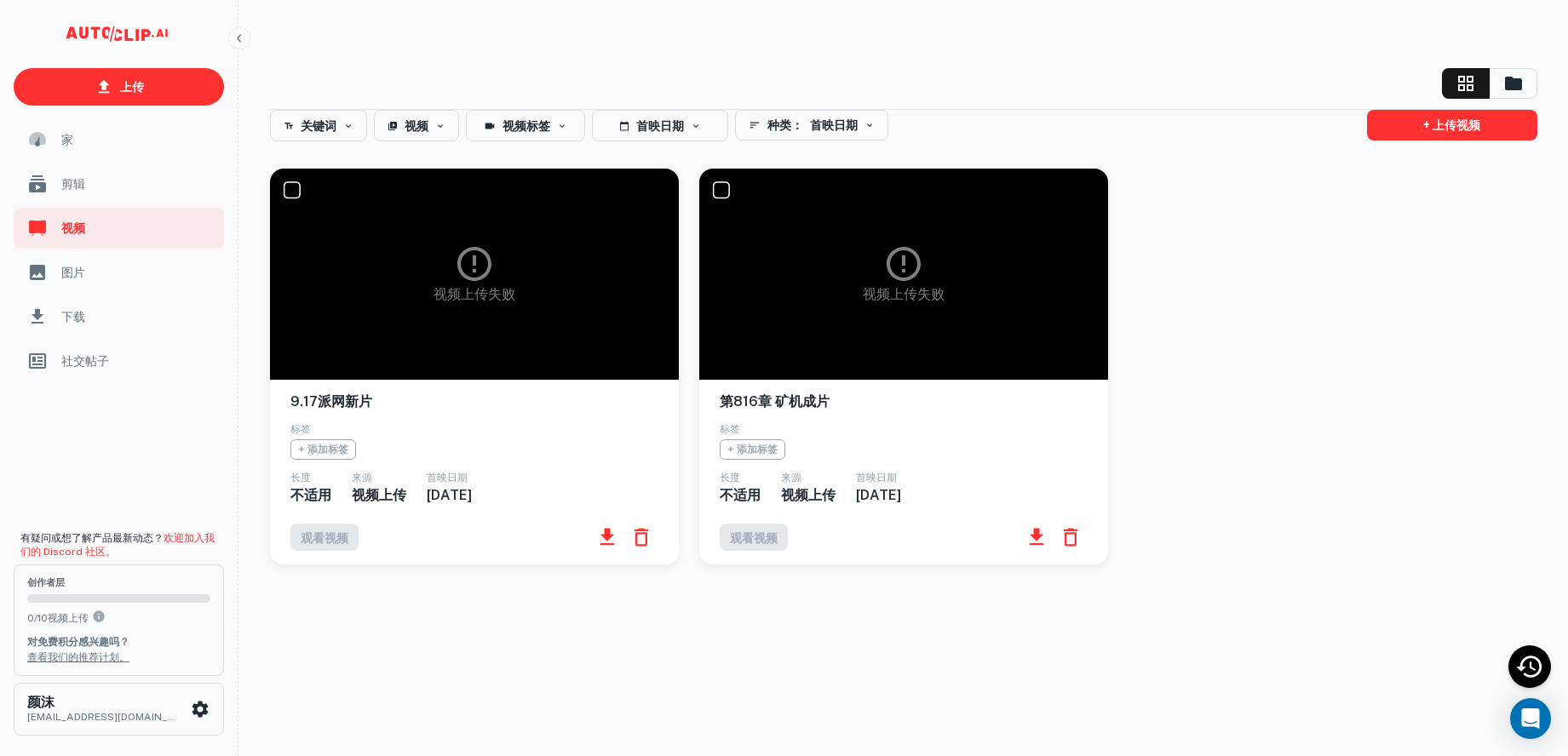
click at [740, 503] on font "不适用" at bounding box center [740, 495] width 41 height 16
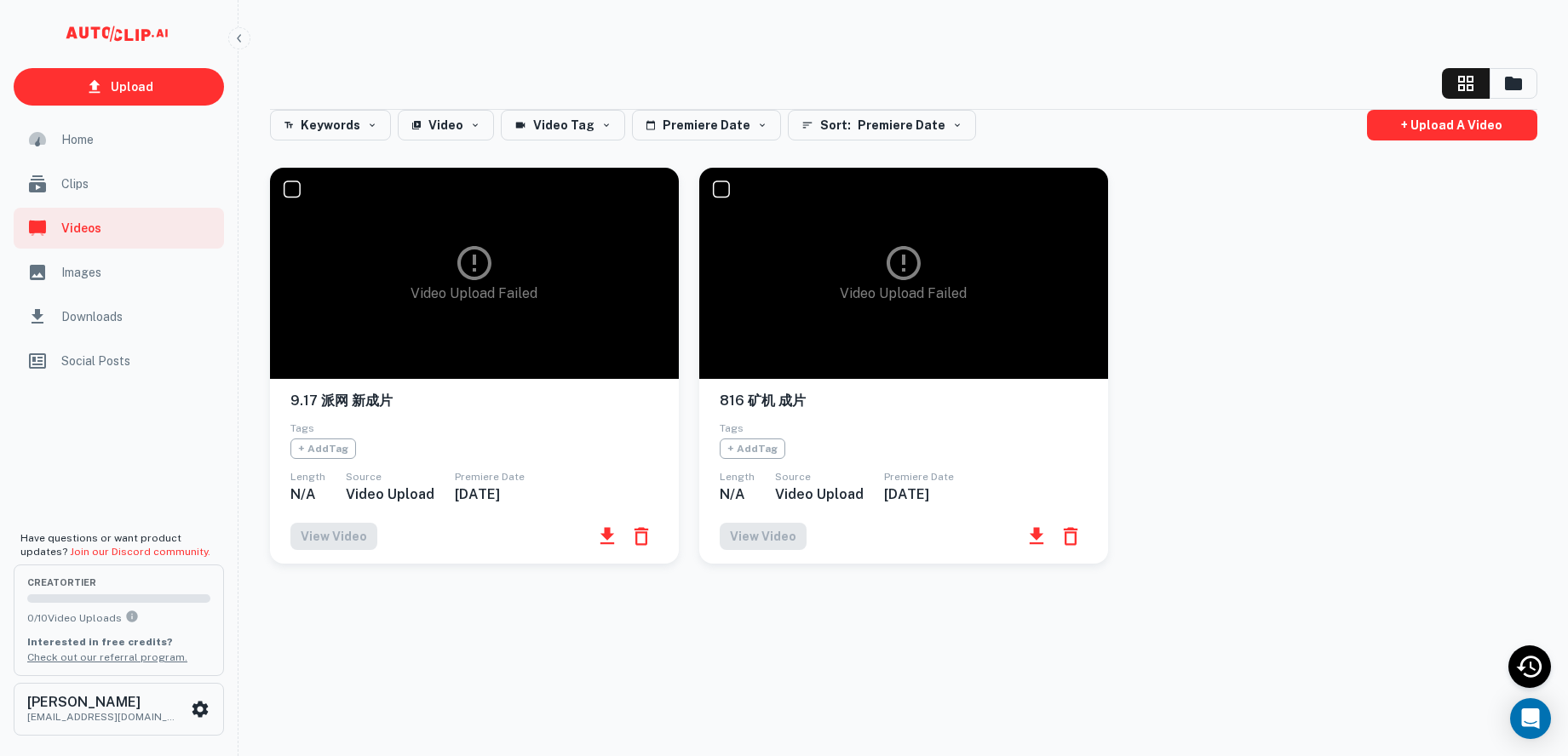
click at [99, 272] on span "Images" at bounding box center [137, 272] width 153 height 19
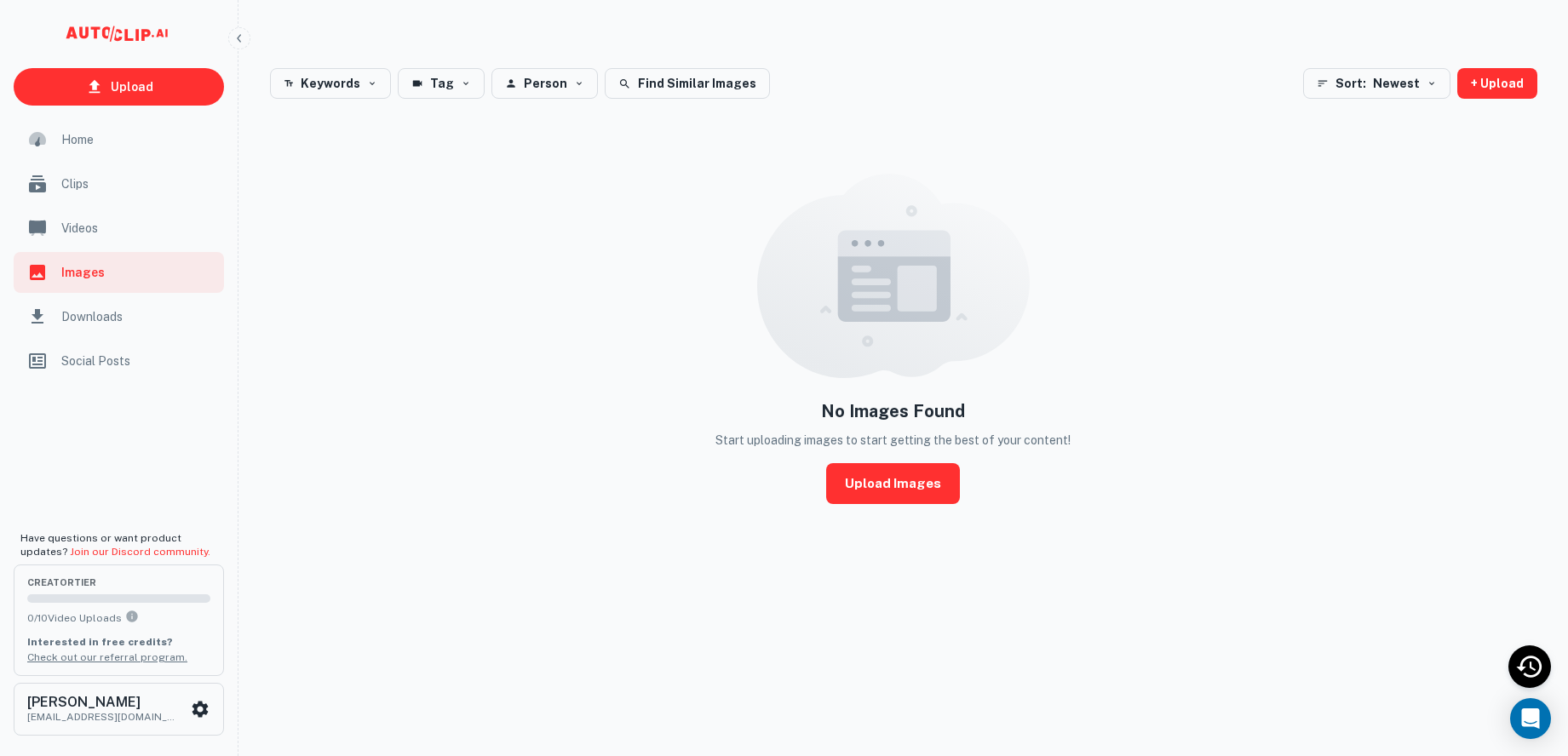
click at [103, 313] on span "Downloads" at bounding box center [137, 317] width 153 height 19
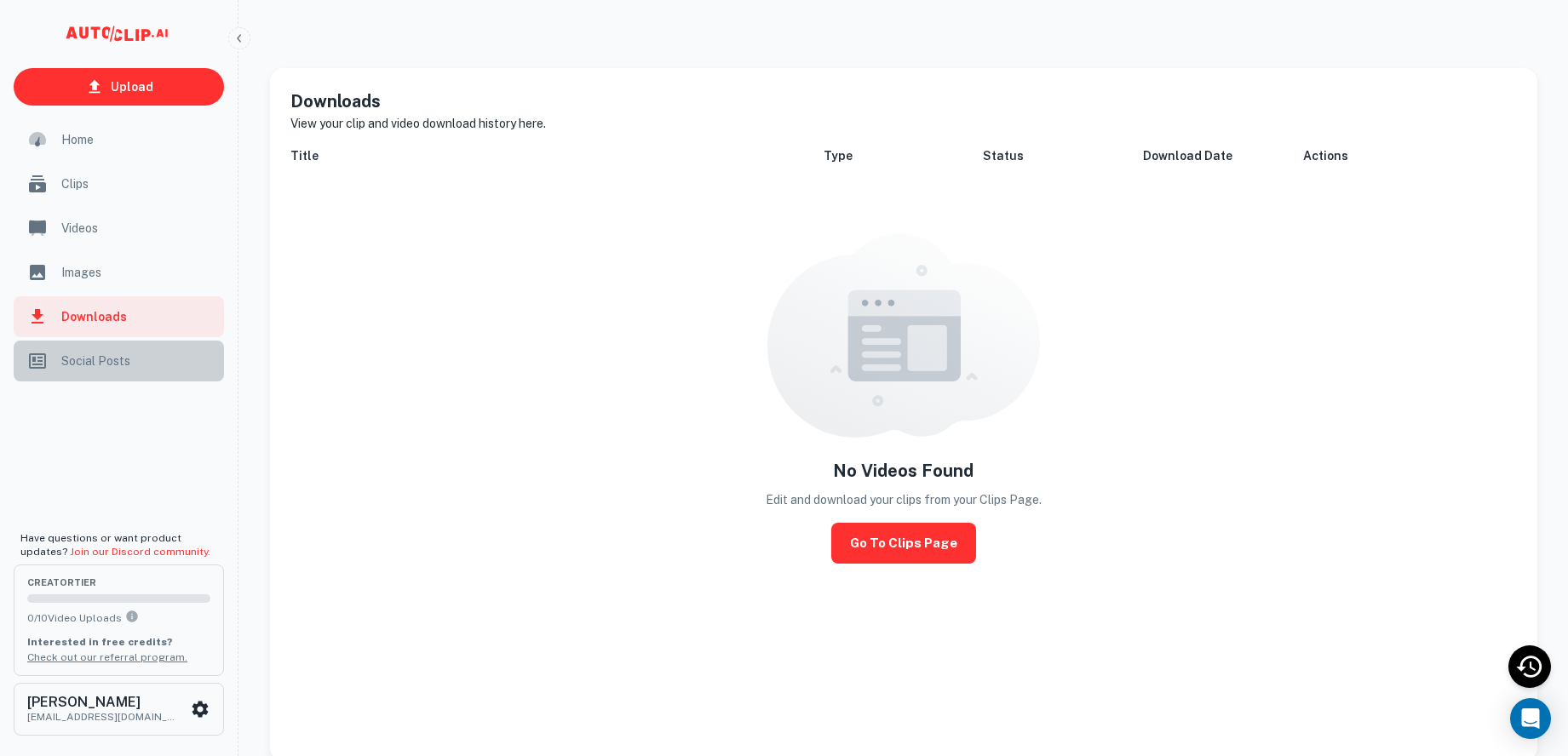
click at [107, 370] on span "Social Posts" at bounding box center [137, 361] width 153 height 19
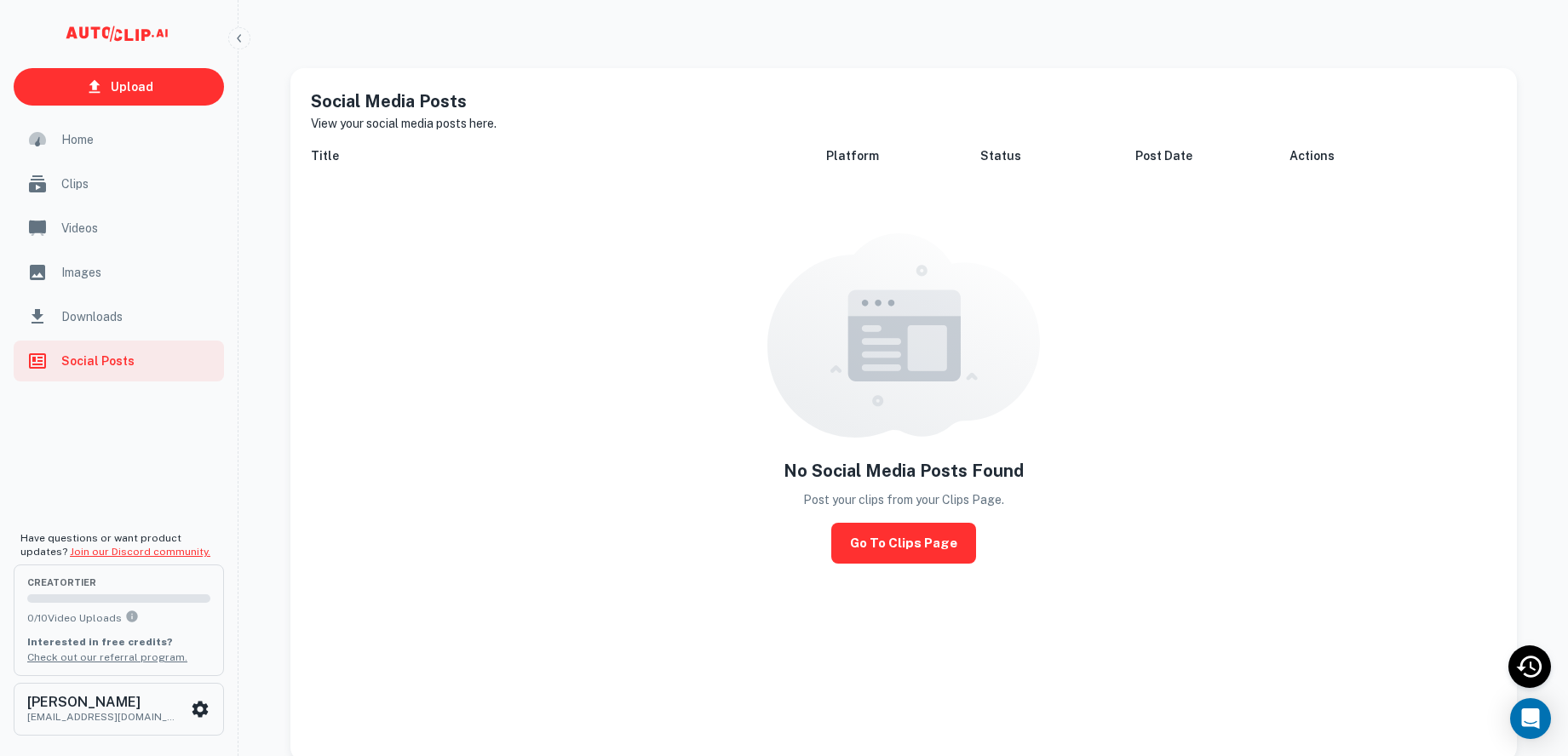
click at [120, 546] on link "Join our Discord community." at bounding box center [140, 551] width 141 height 12
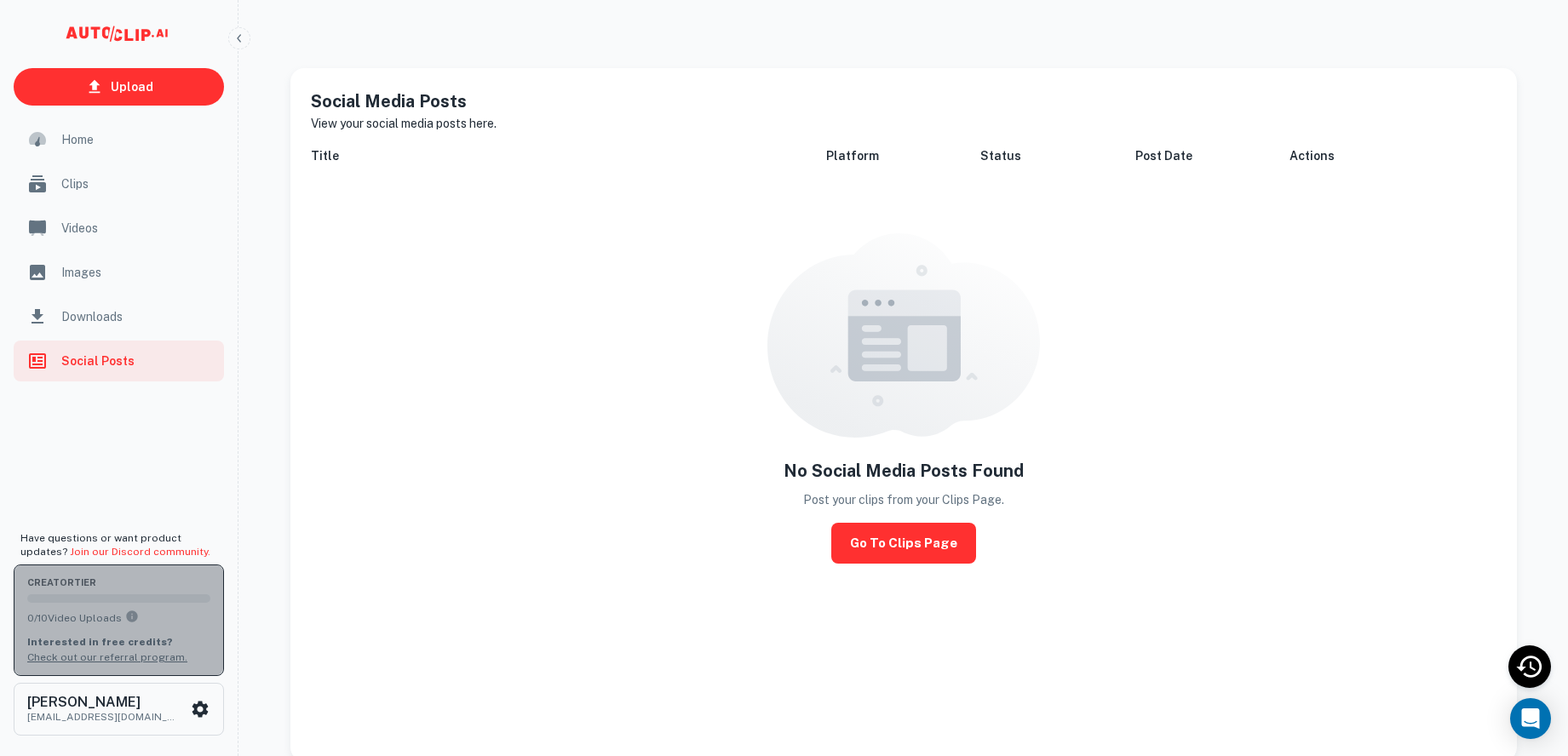
click at [133, 655] on link "Check out our referral program." at bounding box center [107, 657] width 160 height 12
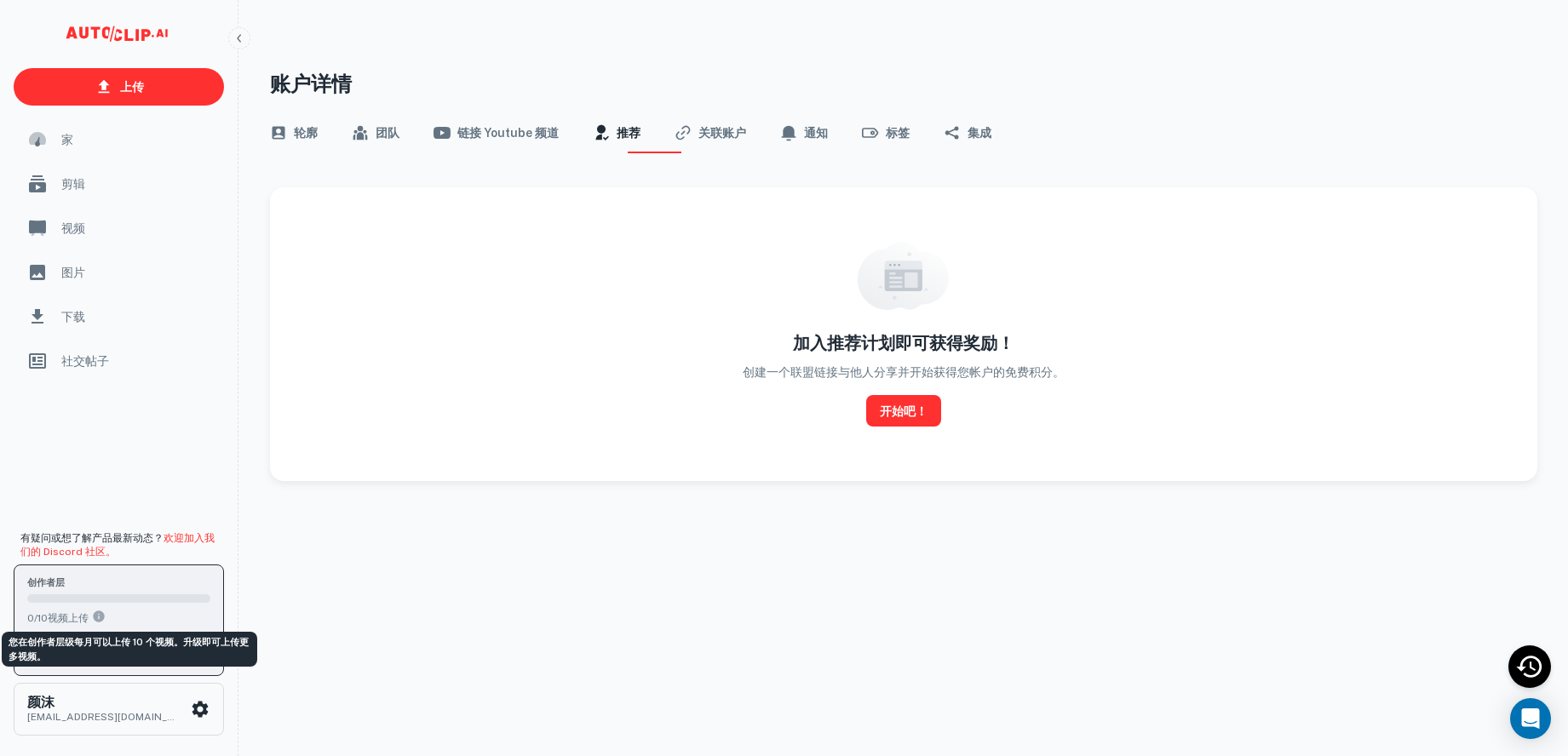
click at [101, 615] on icon "您在创作者层级每月可以上传 10 个视频。升级即可上传更多视频。" at bounding box center [98, 616] width 11 height 11
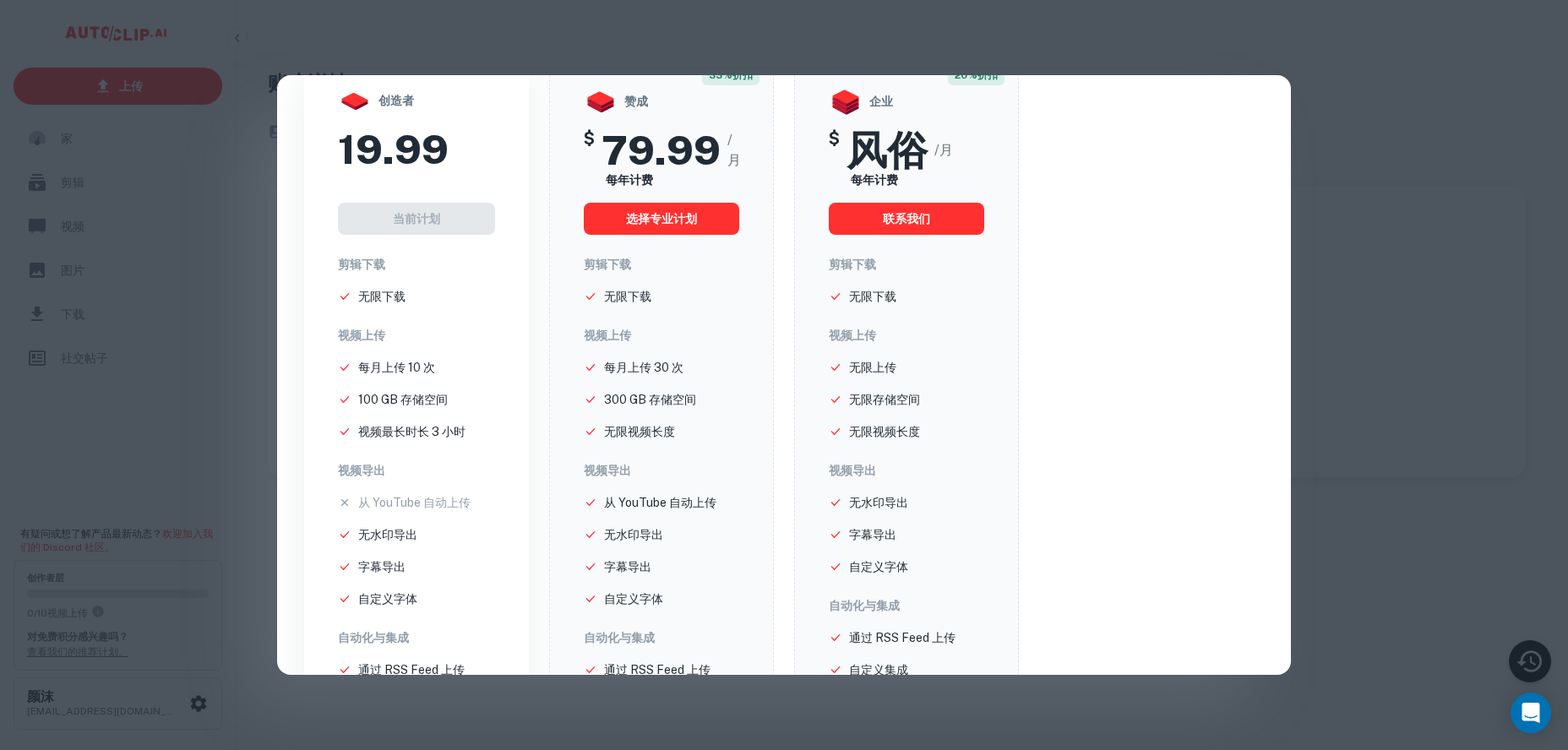
scroll to position [132, 0]
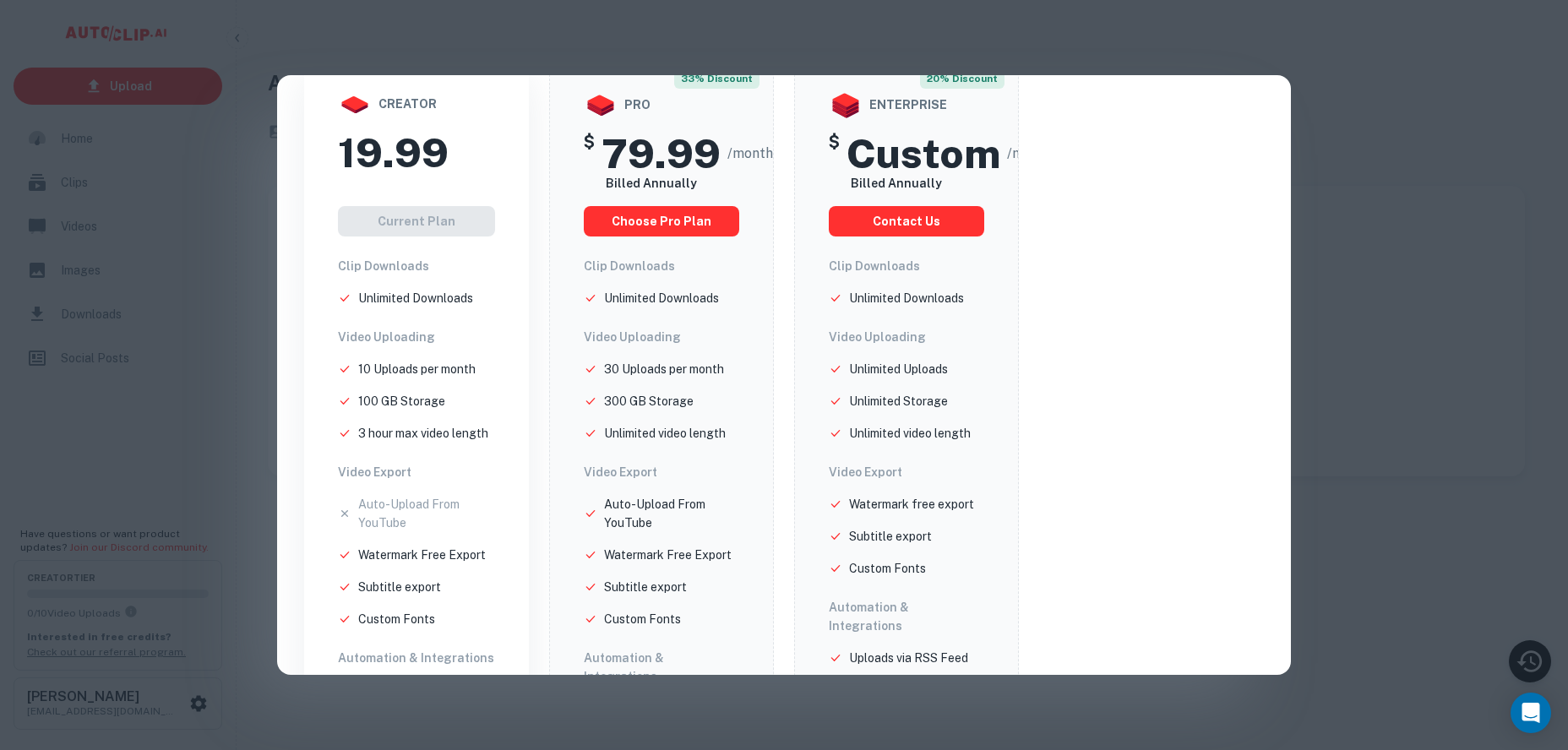
click at [426, 443] on p "3 hour max video length" at bounding box center [424, 433] width 131 height 18
drag, startPoint x: 418, startPoint y: 568, endPoint x: 399, endPoint y: 568, distance: 19.0
click at [415, 443] on p "3 hour max video length" at bounding box center [424, 433] width 131 height 18
click at [398, 443] on p "3 hour max video length" at bounding box center [424, 433] width 131 height 18
click at [396, 443] on p "3 hour max video length" at bounding box center [424, 433] width 131 height 18
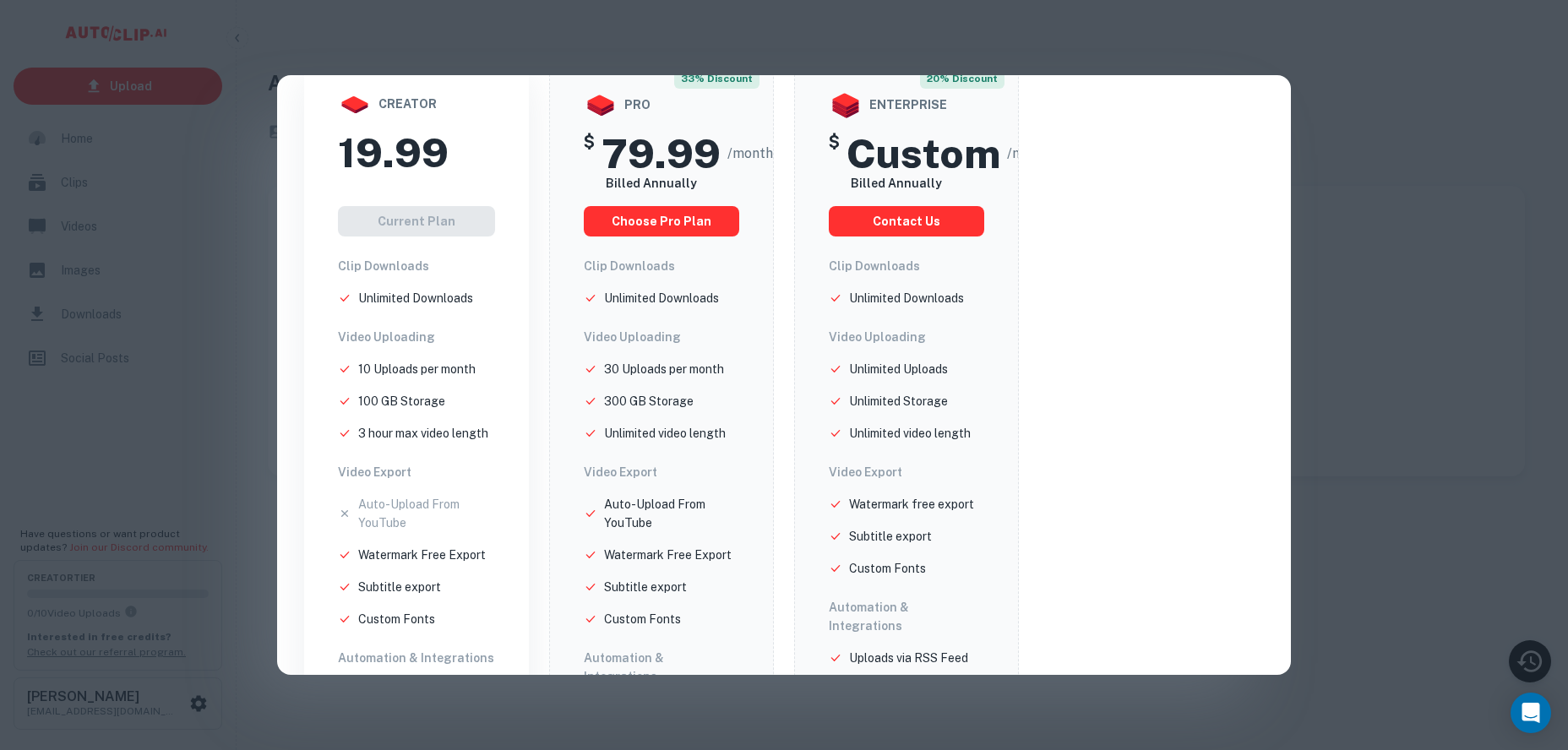
click at [392, 411] on p "100 GB Storage" at bounding box center [402, 401] width 87 height 18
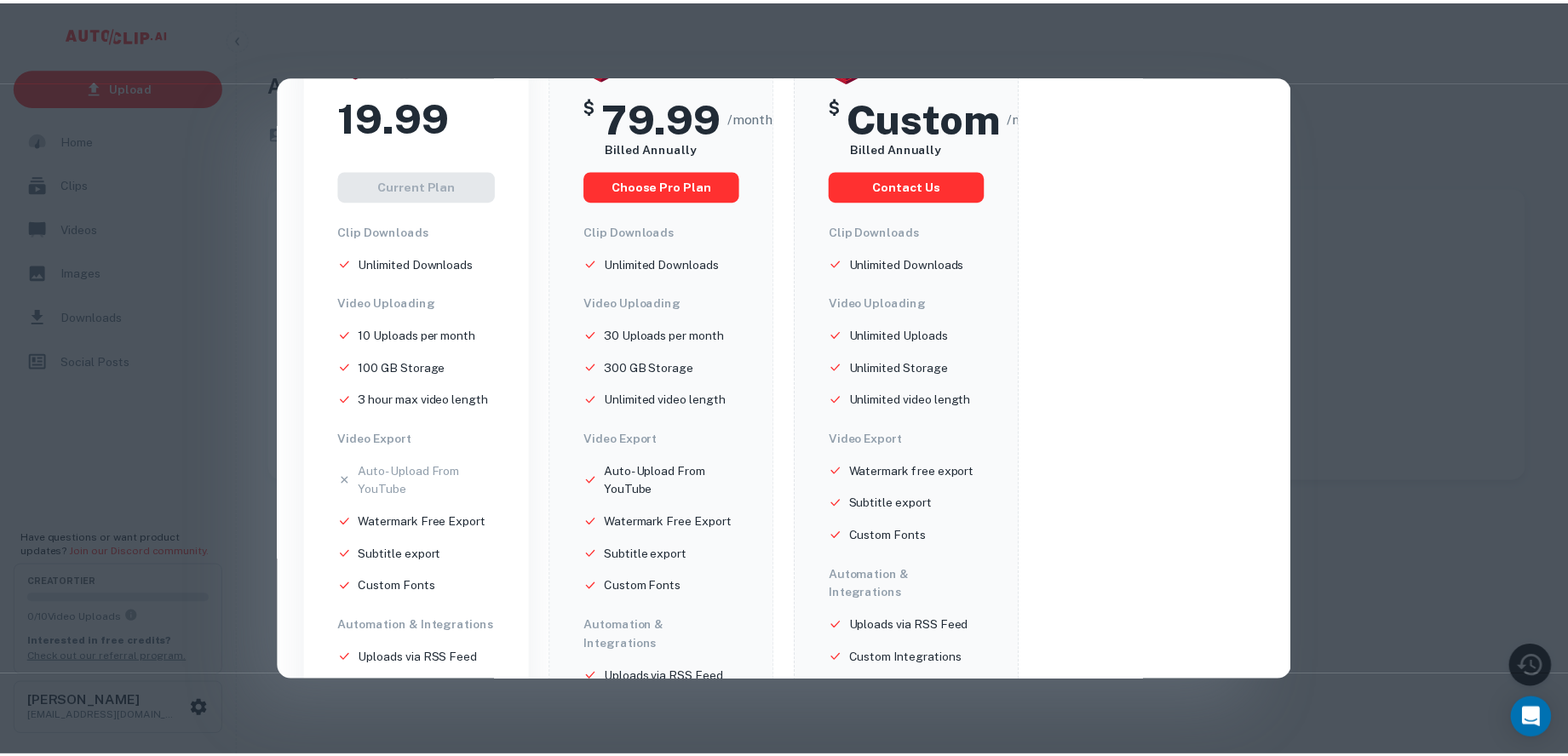
scroll to position [0, 0]
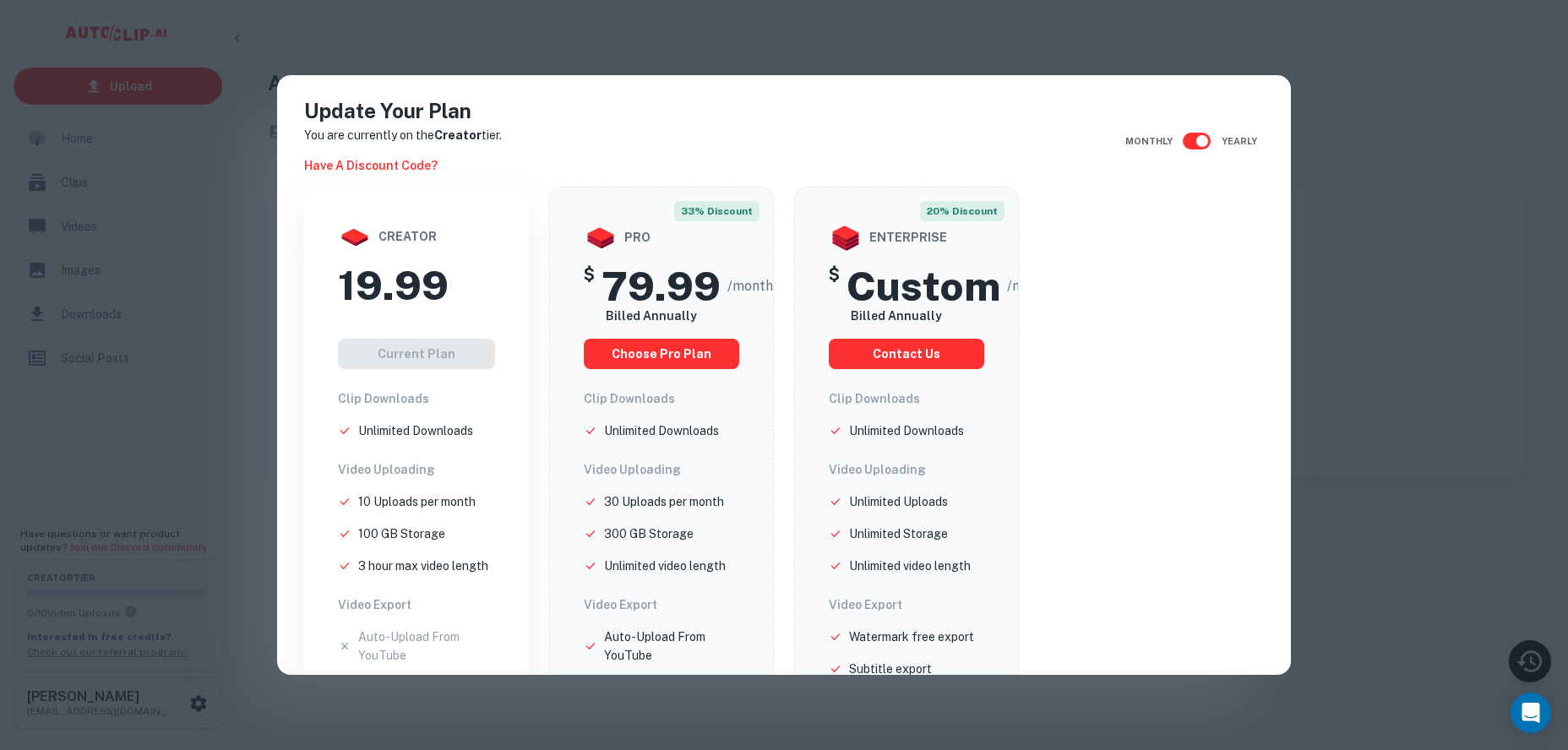
click at [1365, 456] on div "Update Your Plan You are currently on the Creator tier. Have a discount code? M…" at bounding box center [784, 375] width 1568 height 750
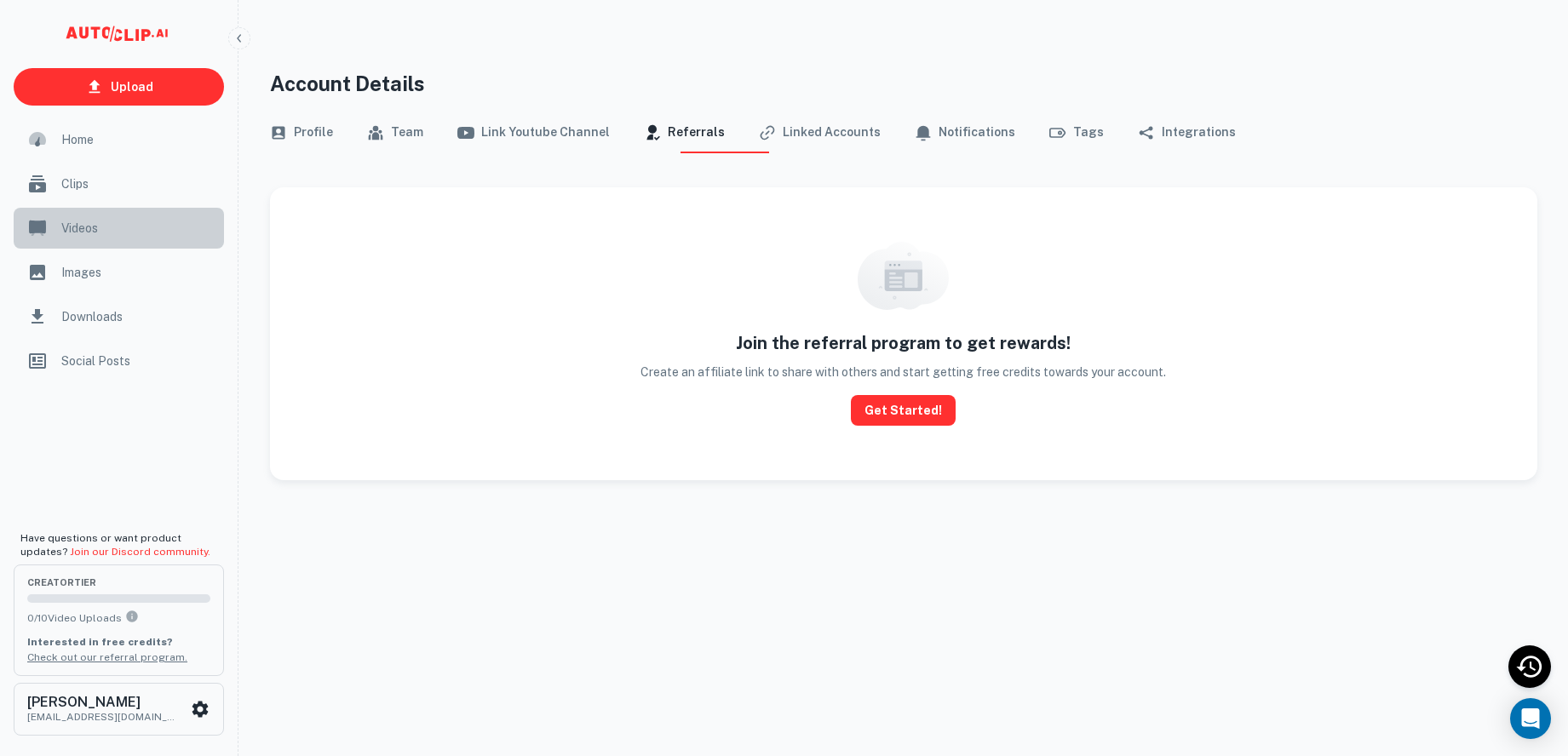
click at [106, 229] on span "Videos" at bounding box center [137, 228] width 153 height 19
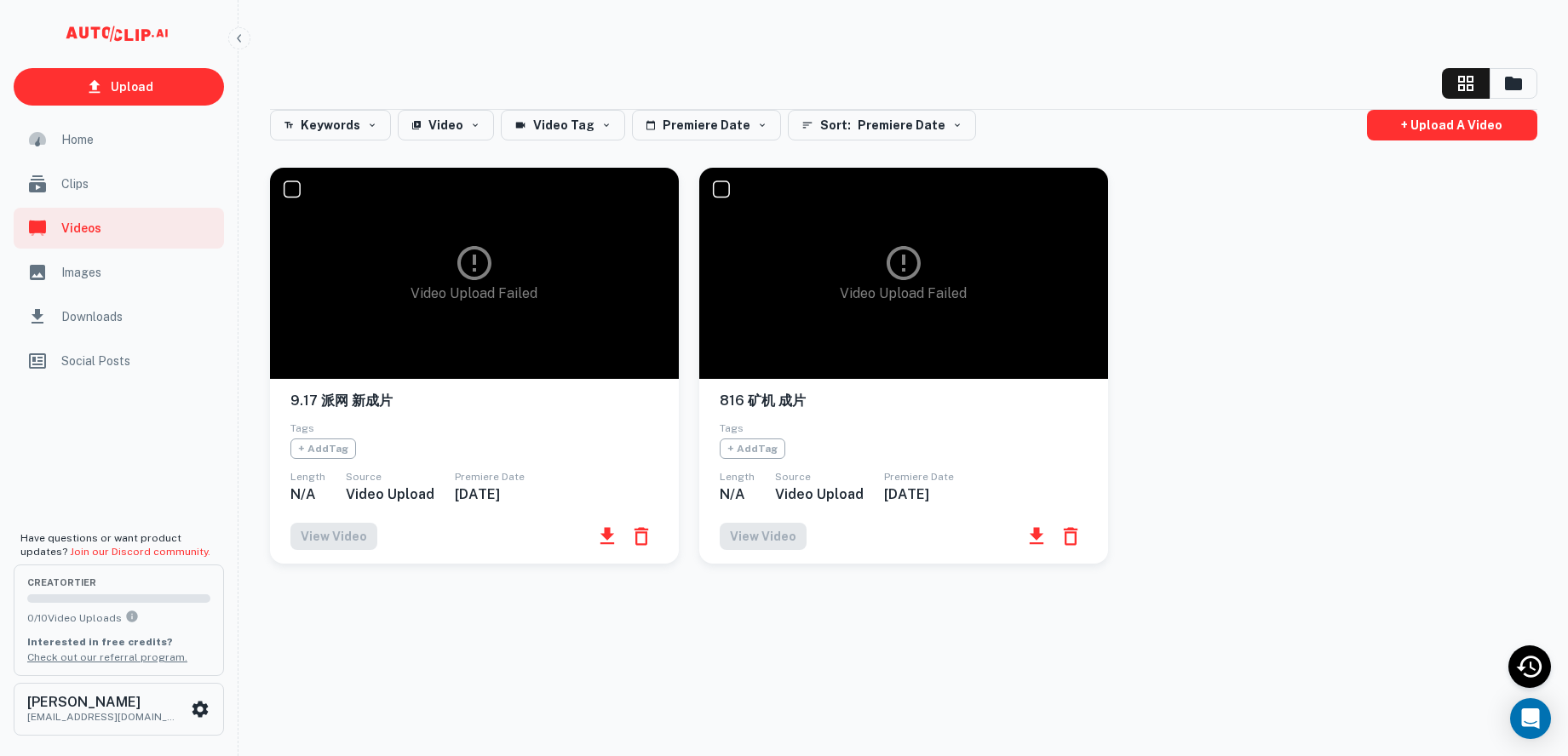
scroll to position [4, 0]
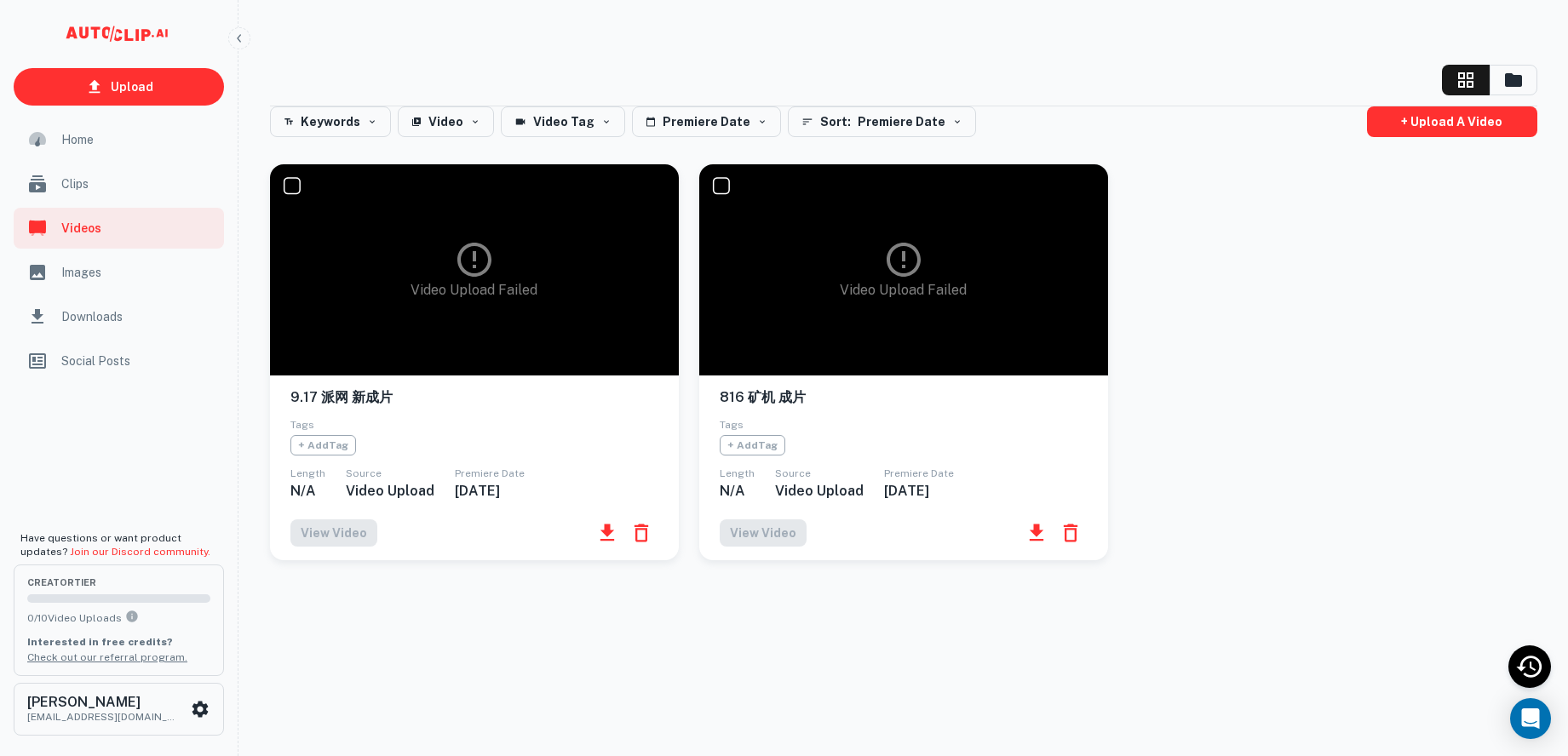
click at [111, 361] on span "Social Posts" at bounding box center [137, 361] width 153 height 19
